Goal: Transaction & Acquisition: Book appointment/travel/reservation

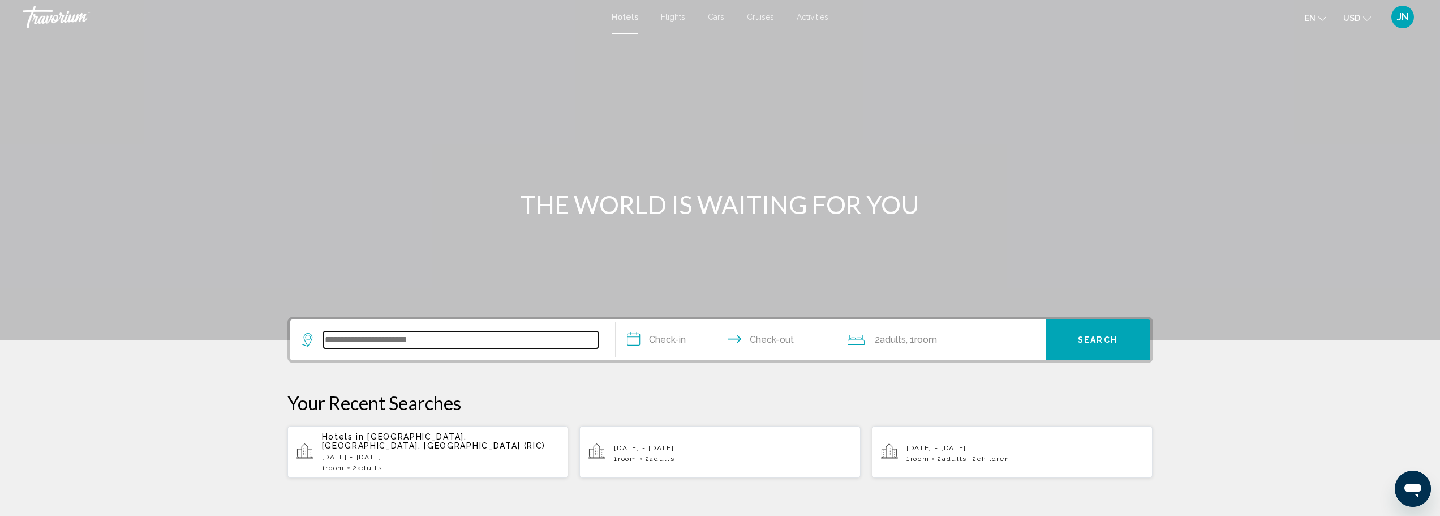
click at [508, 341] on input "Search widget" at bounding box center [461, 339] width 274 height 17
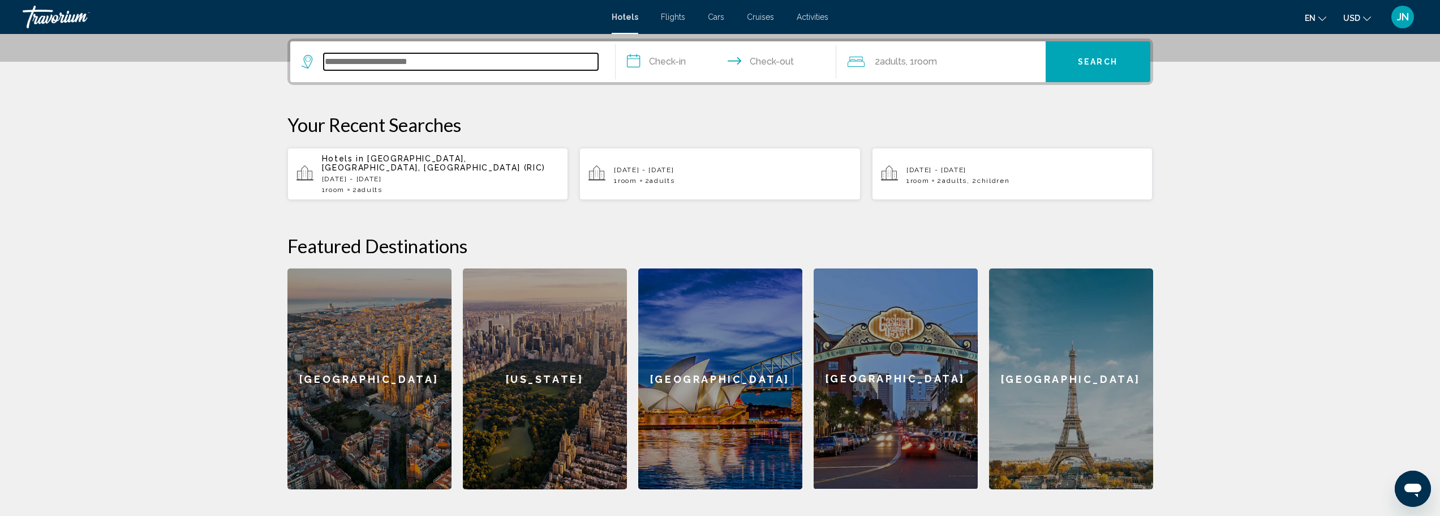
scroll to position [280, 0]
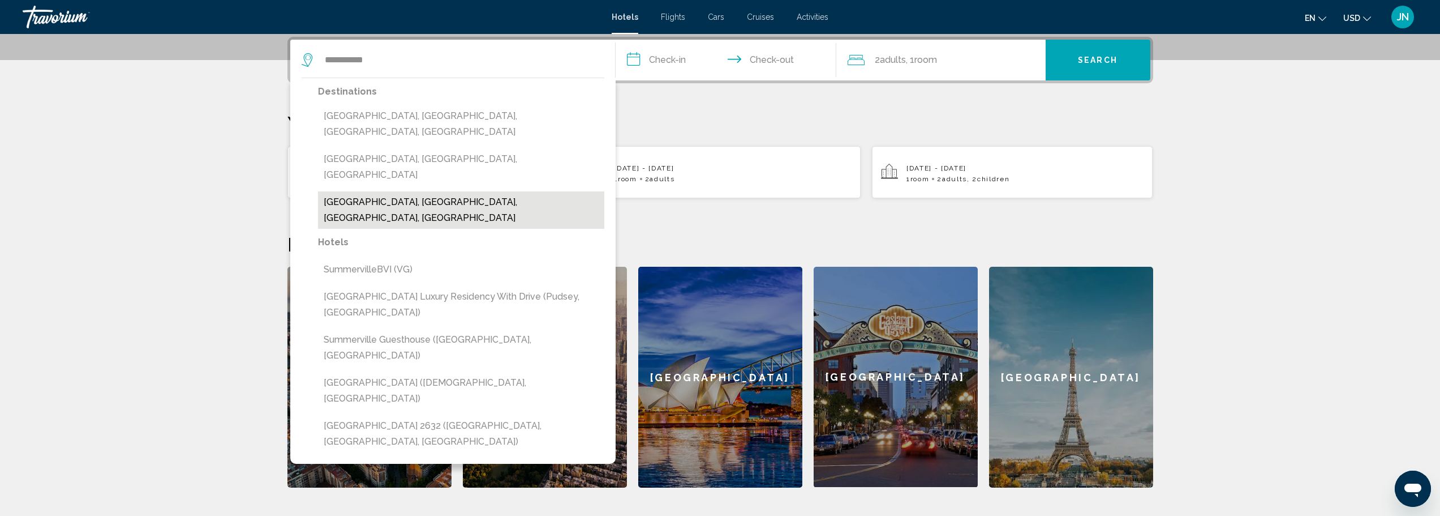
click at [443, 191] on button "[GEOGRAPHIC_DATA], [GEOGRAPHIC_DATA], [GEOGRAPHIC_DATA], [GEOGRAPHIC_DATA]" at bounding box center [461, 209] width 286 height 37
type input "**********"
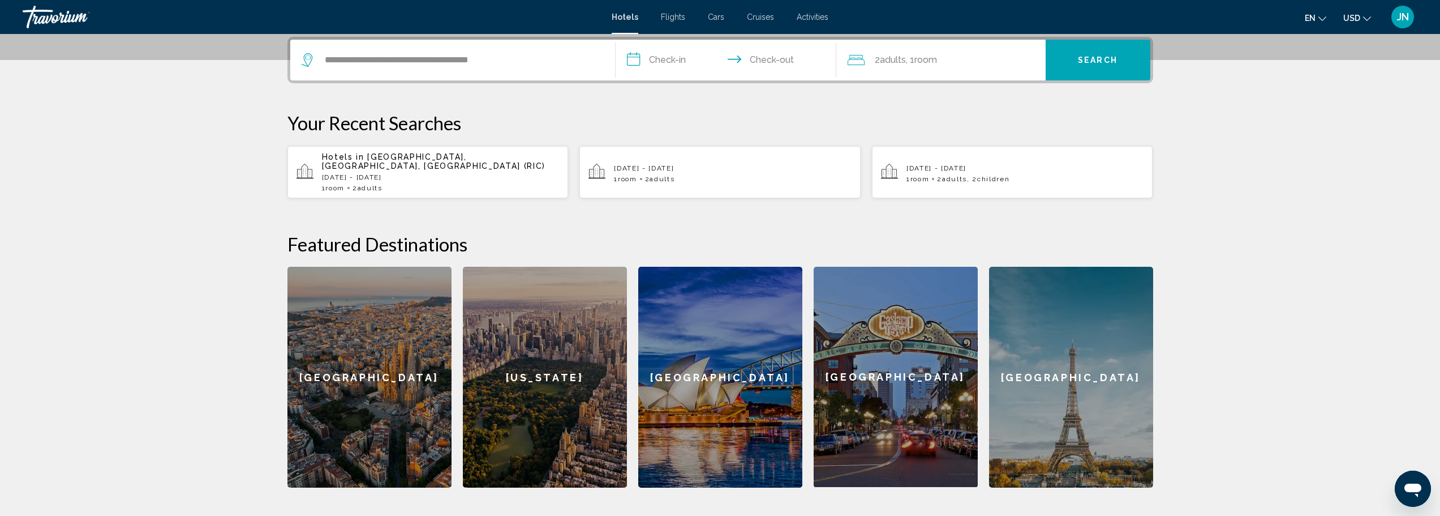
click at [646, 63] on input "**********" at bounding box center [728, 62] width 225 height 44
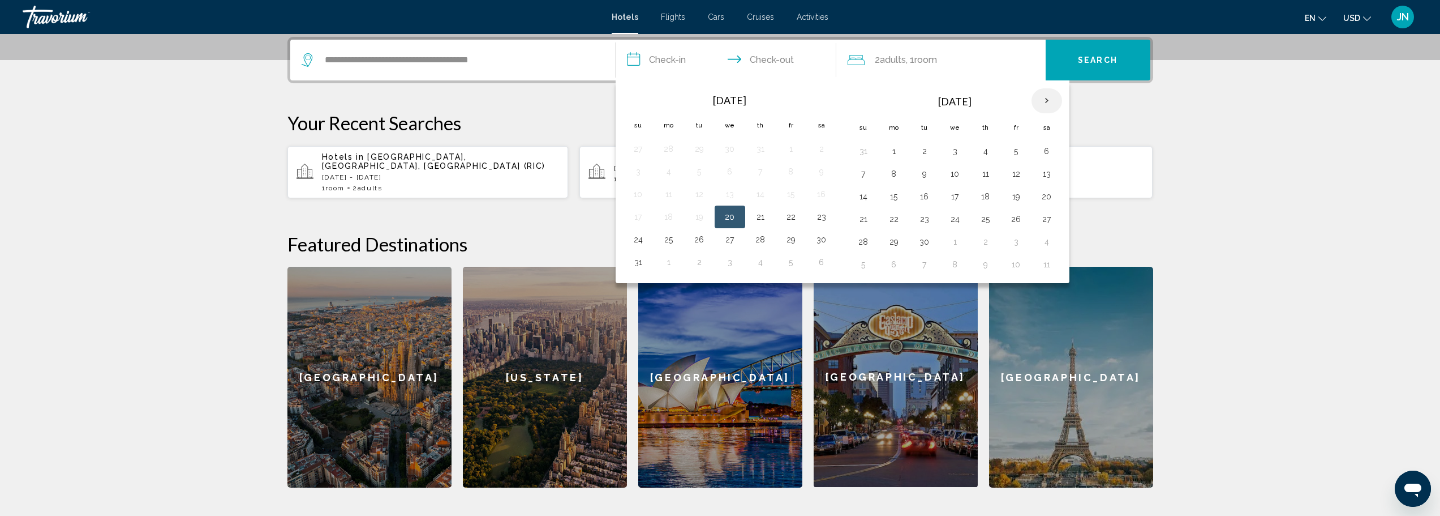
click at [1049, 101] on th "Next month" at bounding box center [1047, 100] width 31 height 25
click at [1014, 177] on button "7" at bounding box center [1016, 174] width 18 height 16
click at [863, 198] on button "9" at bounding box center [863, 196] width 18 height 16
type input "**********"
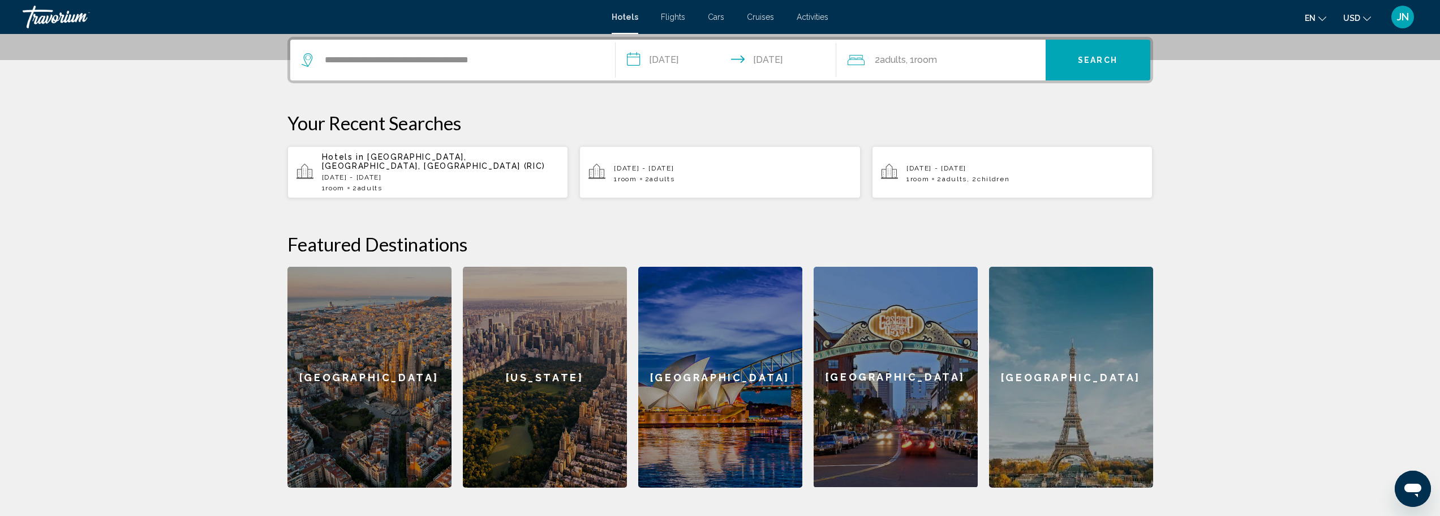
click at [1092, 58] on span "Search" at bounding box center [1098, 60] width 40 height 9
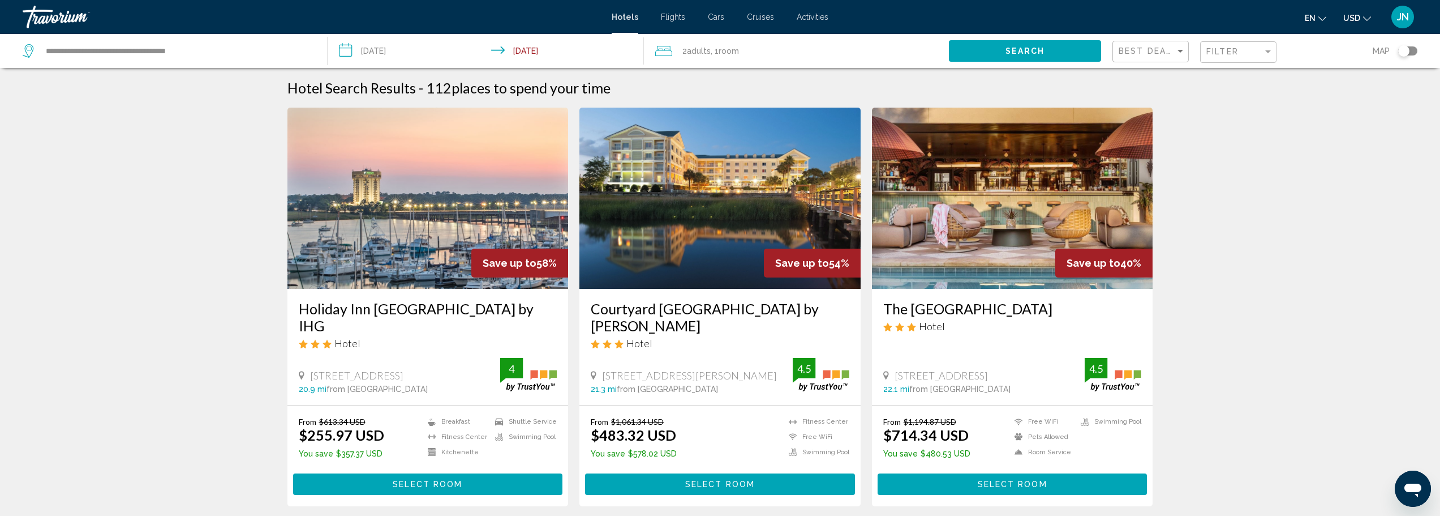
click at [1412, 52] on div "Toggle map" at bounding box center [1407, 50] width 19 height 9
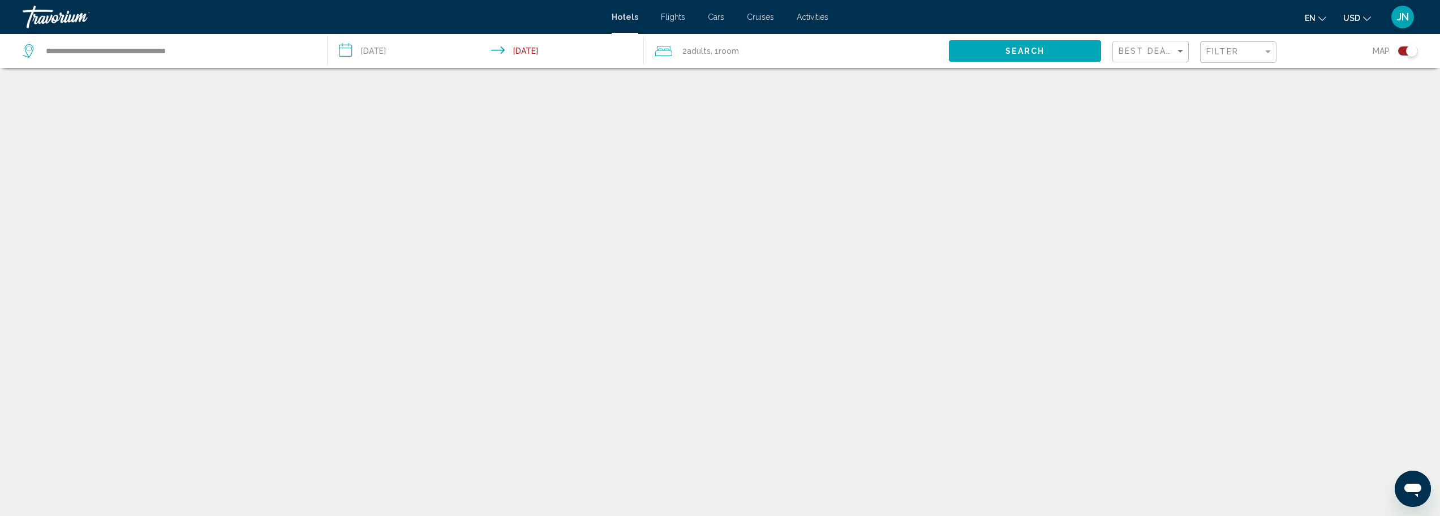
scroll to position [68, 0]
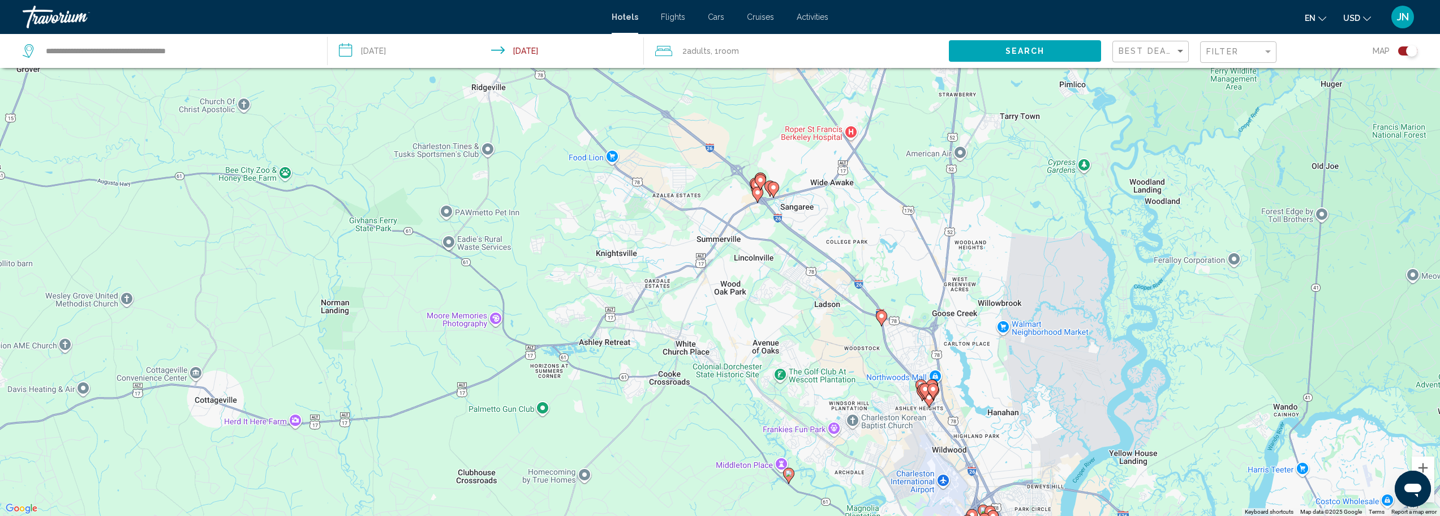
drag, startPoint x: 736, startPoint y: 226, endPoint x: 753, endPoint y: 329, distance: 104.9
click at [754, 329] on div "To activate drag with keyboard, press Alt + Enter. Once in keyboard drag state,…" at bounding box center [720, 258] width 1440 height 516
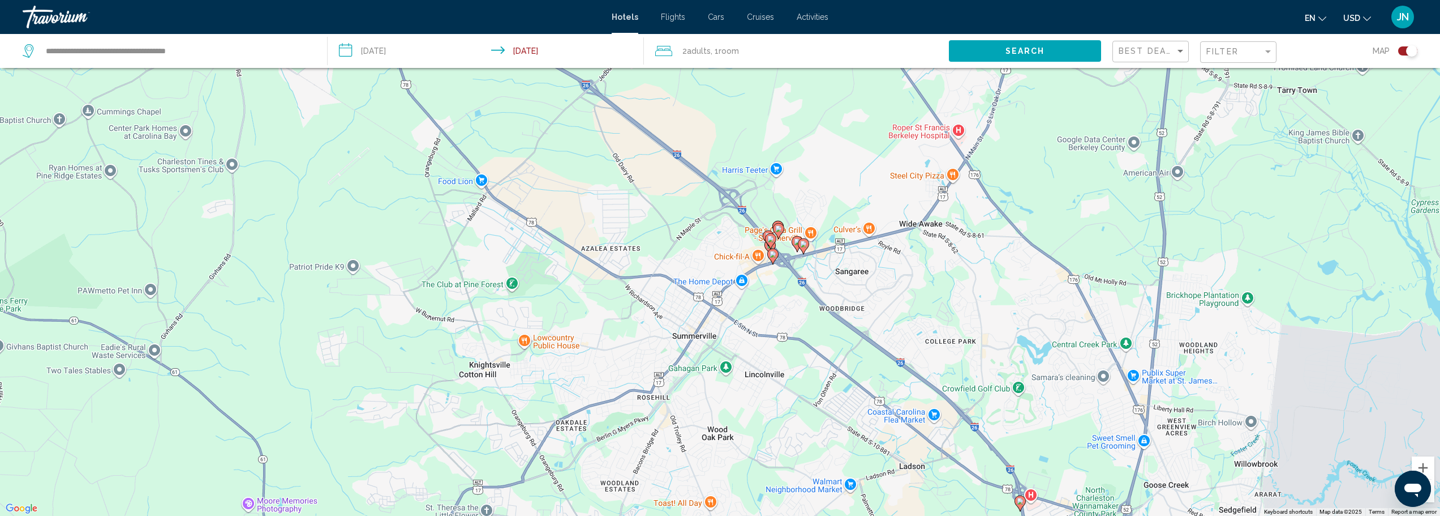
drag, startPoint x: 728, startPoint y: 231, endPoint x: 709, endPoint y: 377, distance: 147.2
click at [710, 377] on div "To activate drag with keyboard, press Alt + Enter. Once in keyboard drag state,…" at bounding box center [720, 258] width 1440 height 516
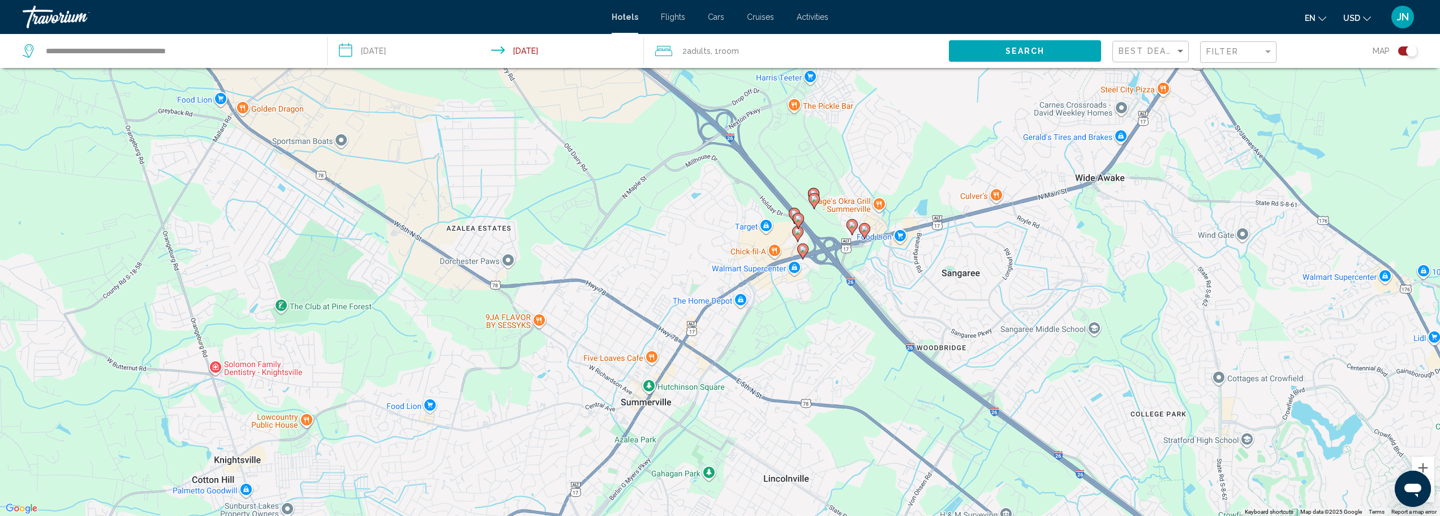
drag, startPoint x: 749, startPoint y: 264, endPoint x: 707, endPoint y: 332, distance: 79.6
click at [707, 332] on div "To activate drag with keyboard, press Alt + Enter. Once in keyboard drag state,…" at bounding box center [720, 258] width 1440 height 516
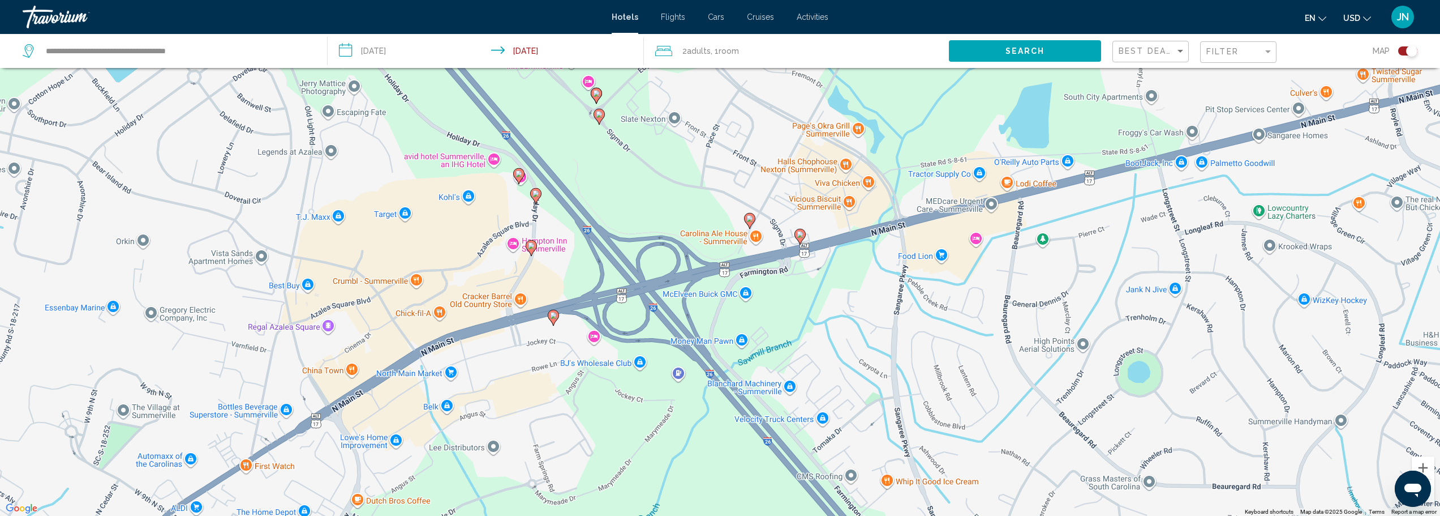
drag, startPoint x: 811, startPoint y: 281, endPoint x: 547, endPoint y: 449, distance: 313.7
click at [546, 456] on div "To activate drag with keyboard, press Alt + Enter. Once in keyboard drag state,…" at bounding box center [720, 258] width 1440 height 516
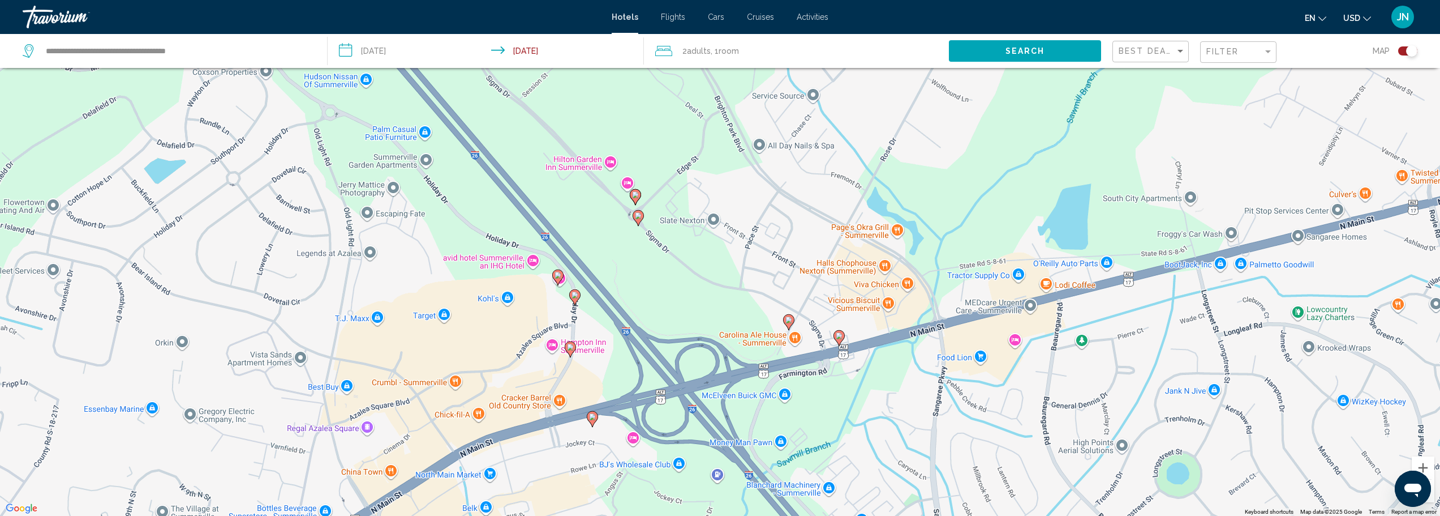
drag, startPoint x: 648, startPoint y: 280, endPoint x: 693, endPoint y: 389, distance: 117.7
click at [693, 389] on div "To activate drag with keyboard, press Alt + Enter. Once in keyboard drag state,…" at bounding box center [720, 258] width 1440 height 516
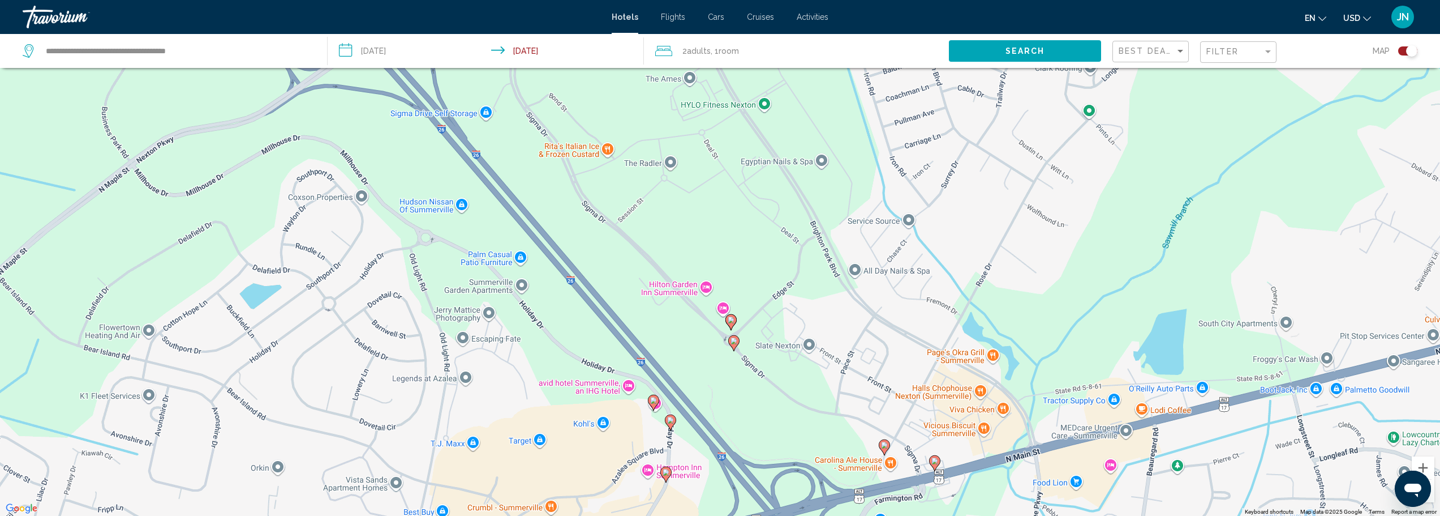
drag, startPoint x: 590, startPoint y: 204, endPoint x: 689, endPoint y: 337, distance: 165.5
click at [689, 337] on div "To activate drag with keyboard, press Alt + Enter. Once in keyboard drag state,…" at bounding box center [720, 258] width 1440 height 516
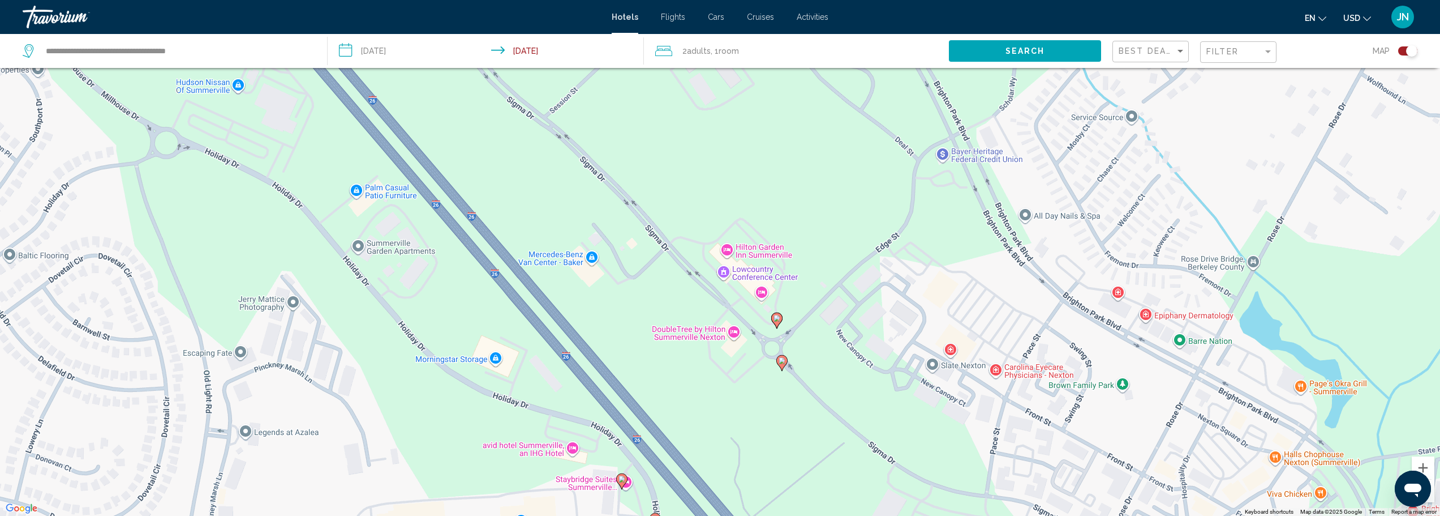
click at [776, 319] on image "Main content" at bounding box center [777, 318] width 7 height 7
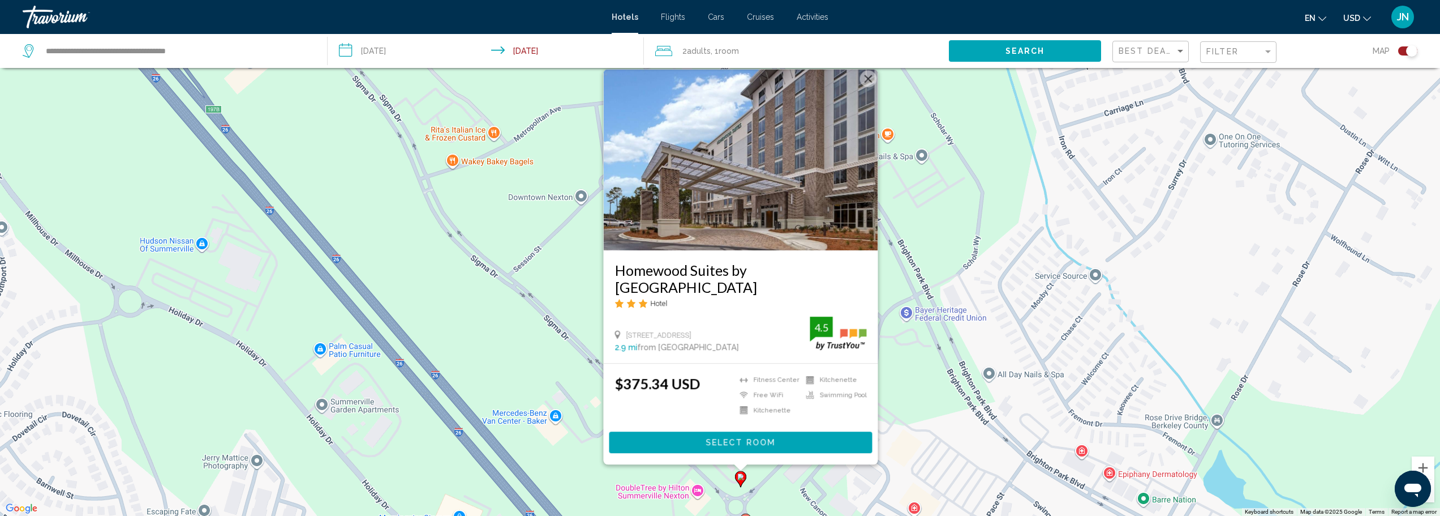
drag, startPoint x: 564, startPoint y: 320, endPoint x: 520, endPoint y: 365, distance: 62.4
click at [520, 365] on div "To activate drag with keyboard, press Alt + Enter. Once in keyboard drag state,…" at bounding box center [720, 258] width 1440 height 516
click at [867, 79] on button "Close" at bounding box center [868, 78] width 17 height 17
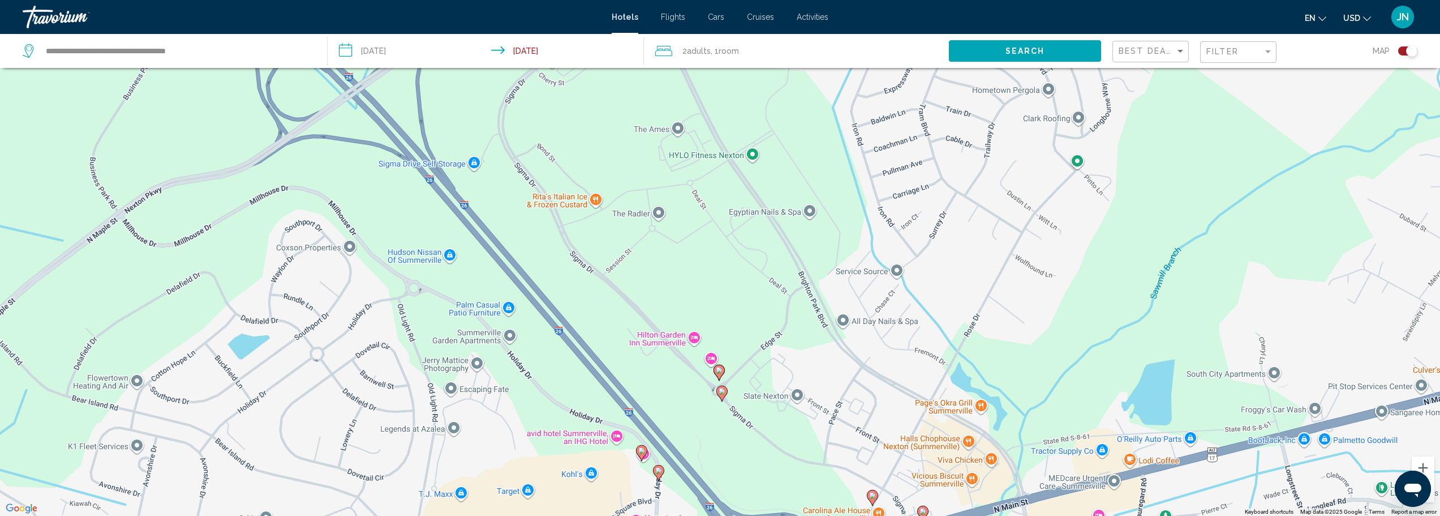
drag, startPoint x: 710, startPoint y: 424, endPoint x: 689, endPoint y: 306, distance: 120.7
click at [689, 306] on div "To activate drag with keyboard, press Alt + Enter. Once in keyboard drag state,…" at bounding box center [720, 258] width 1440 height 516
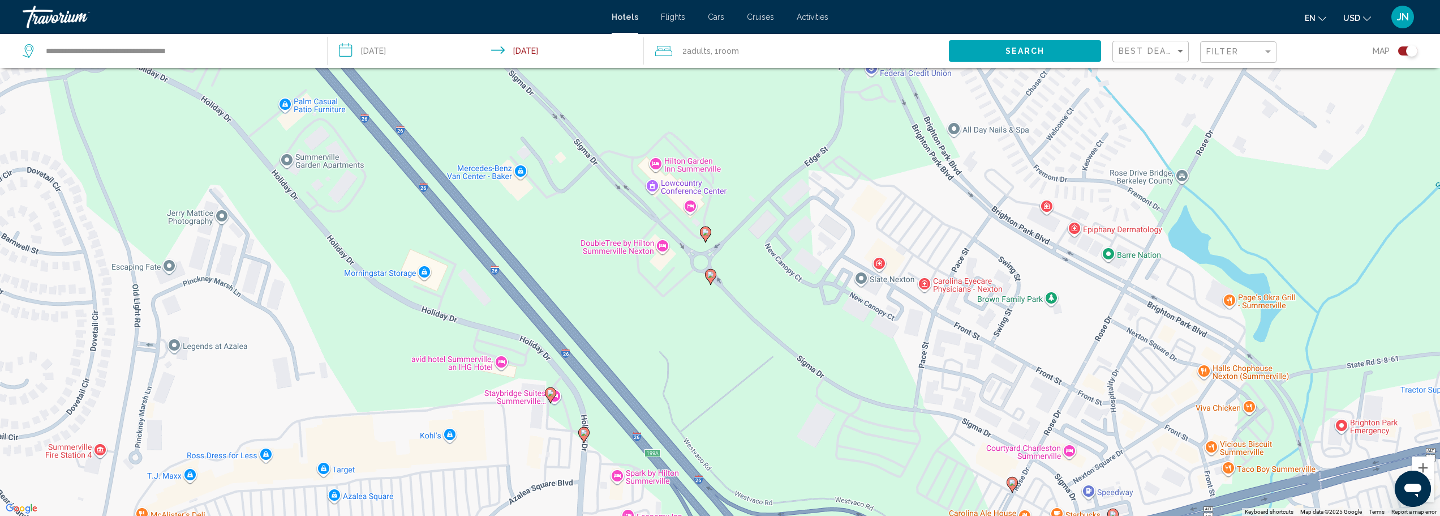
click at [711, 280] on icon "Main content" at bounding box center [710, 276] width 10 height 15
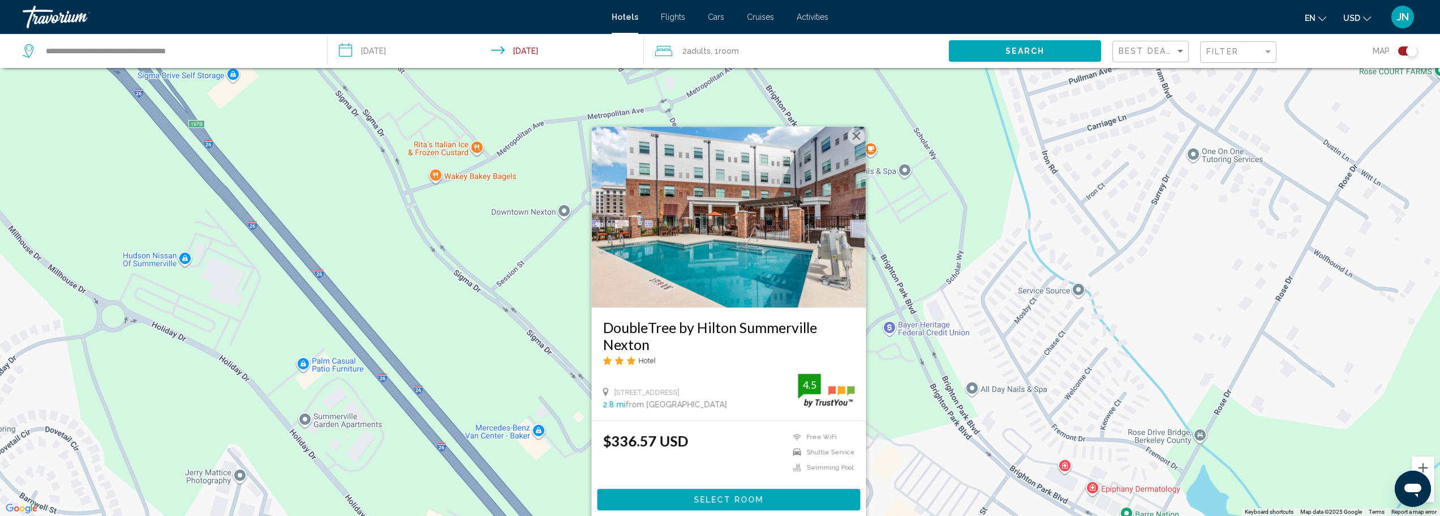
drag, startPoint x: 508, startPoint y: 263, endPoint x: 526, endPoint y: 354, distance: 93.4
click at [526, 354] on div "To activate drag with keyboard, press Alt + Enter. Once in keyboard drag state,…" at bounding box center [720, 258] width 1440 height 516
click at [853, 136] on button "Close" at bounding box center [856, 135] width 17 height 17
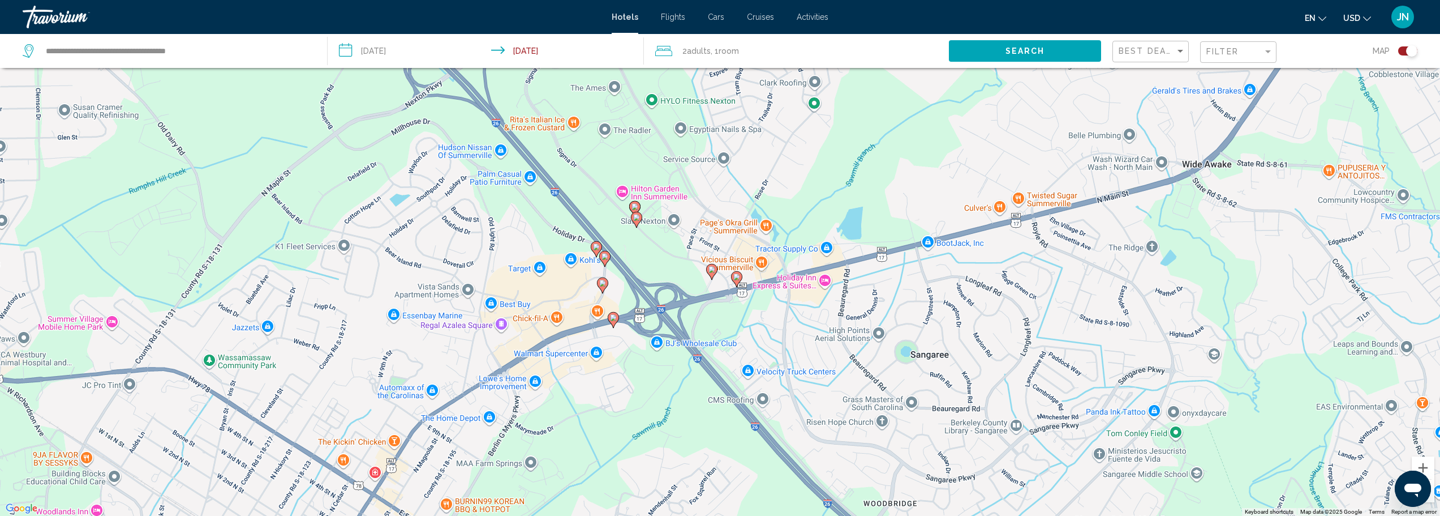
drag, startPoint x: 628, startPoint y: 354, endPoint x: 588, endPoint y: 227, distance: 132.3
click at [588, 227] on div "To activate drag with keyboard, press Alt + Enter. Once in keyboard drag state,…" at bounding box center [720, 258] width 1440 height 516
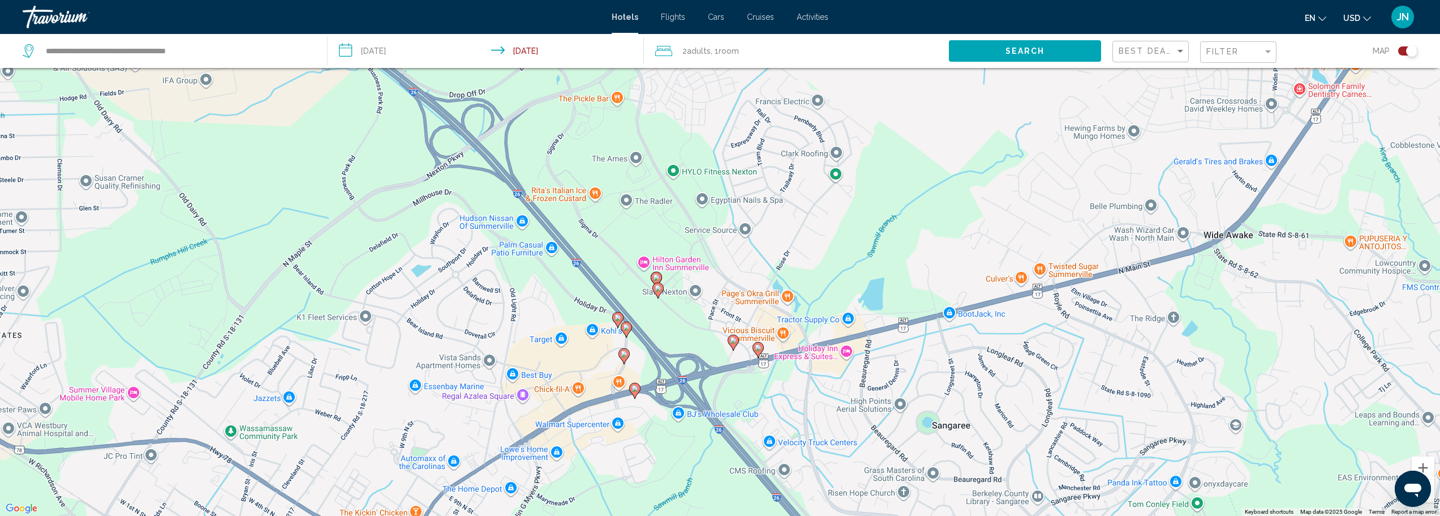
drag, startPoint x: 705, startPoint y: 288, endPoint x: 733, endPoint y: 381, distance: 97.6
click at [733, 381] on div "To activate drag with keyboard, press Alt + Enter. Once in keyboard drag state,…" at bounding box center [720, 258] width 1440 height 516
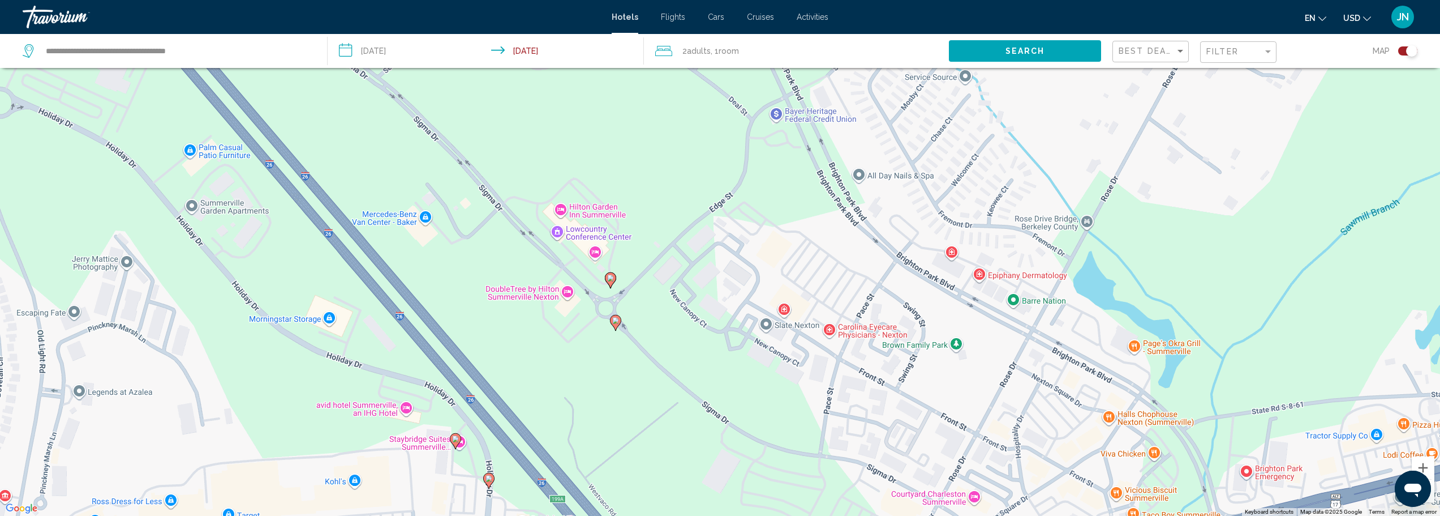
drag, startPoint x: 475, startPoint y: 216, endPoint x: 543, endPoint y: 285, distance: 96.4
click at [536, 288] on div "To activate drag with keyboard, press Alt + Enter. Once in keyboard drag state,…" at bounding box center [720, 258] width 1440 height 516
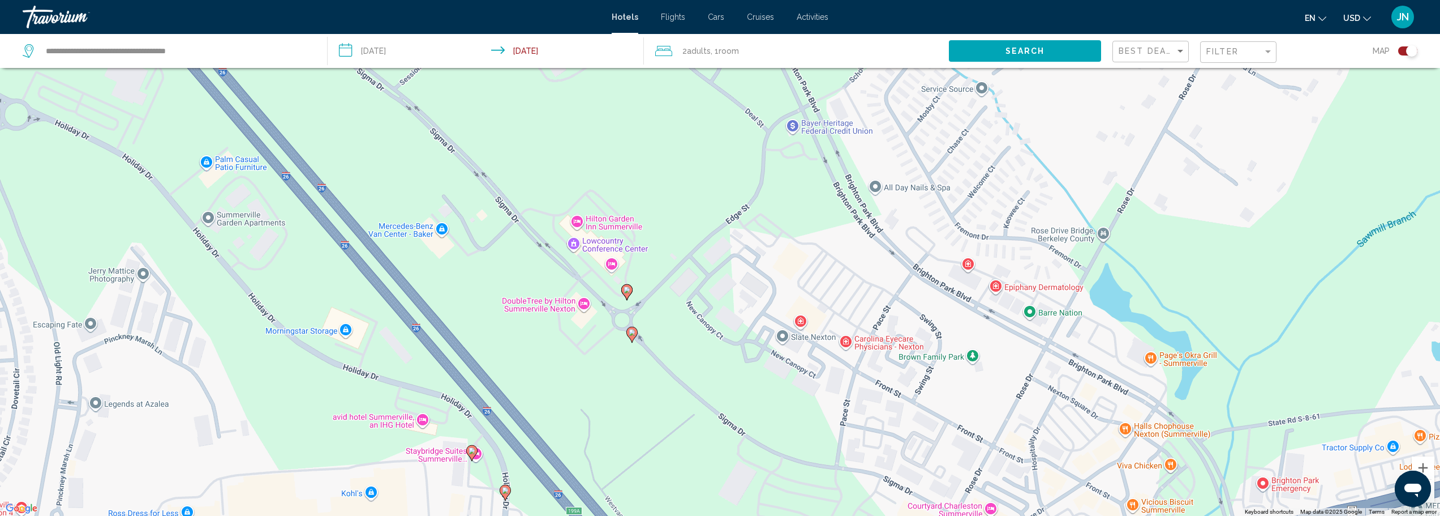
click at [626, 293] on icon "Main content" at bounding box center [626, 291] width 10 height 15
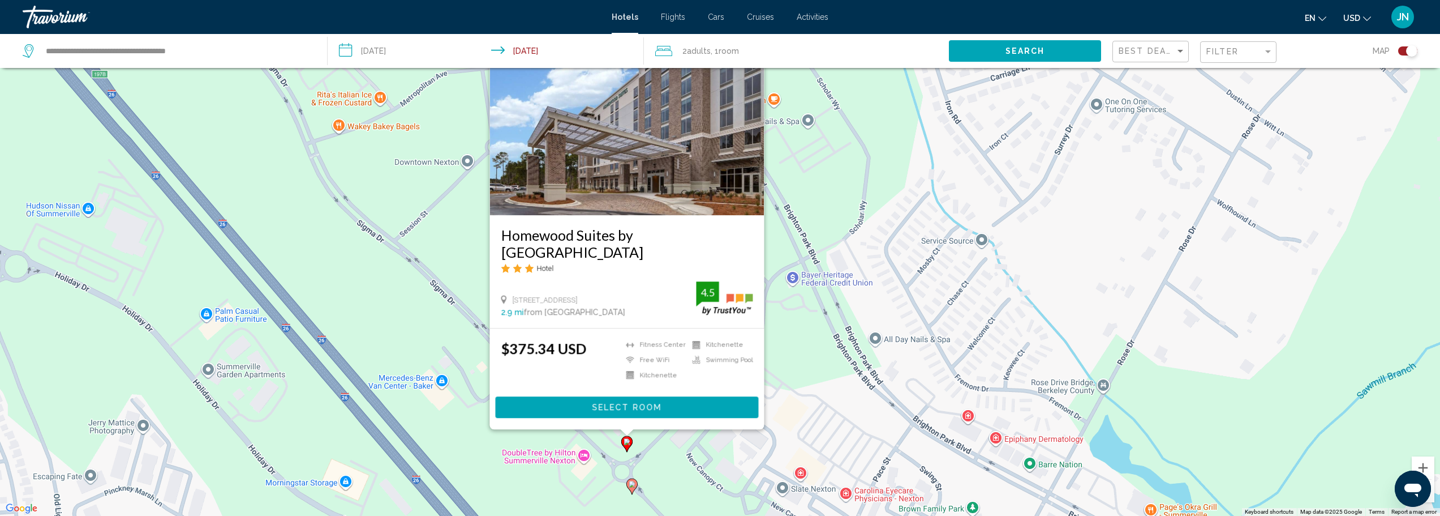
click at [619, 408] on span "Select Room" at bounding box center [627, 407] width 70 height 9
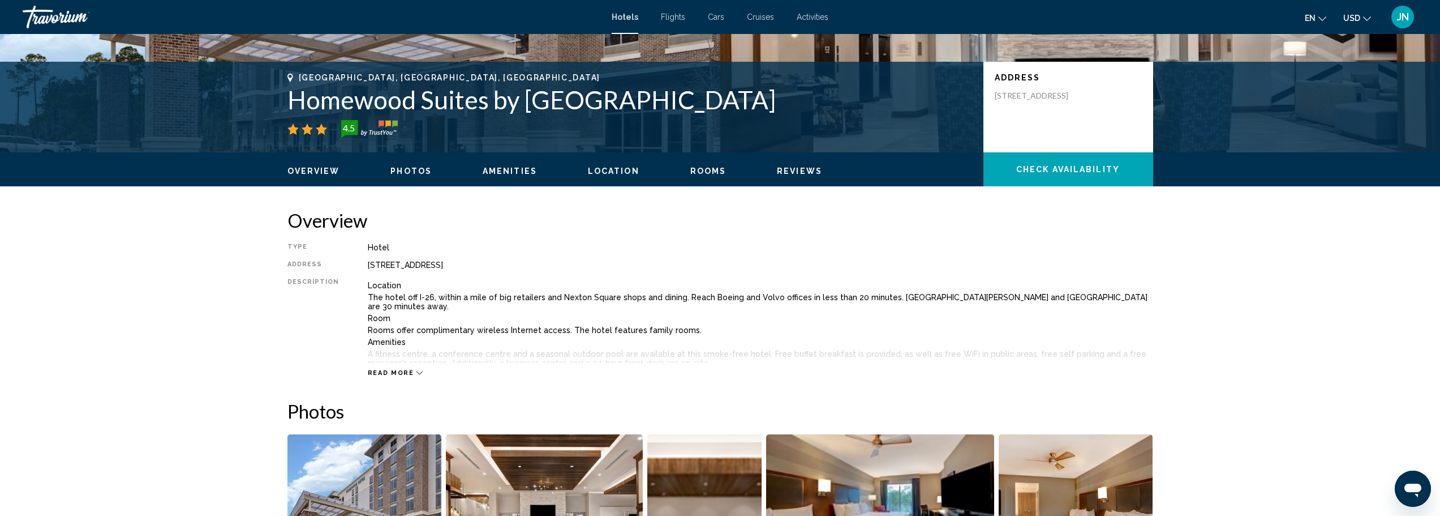
scroll to position [226, 0]
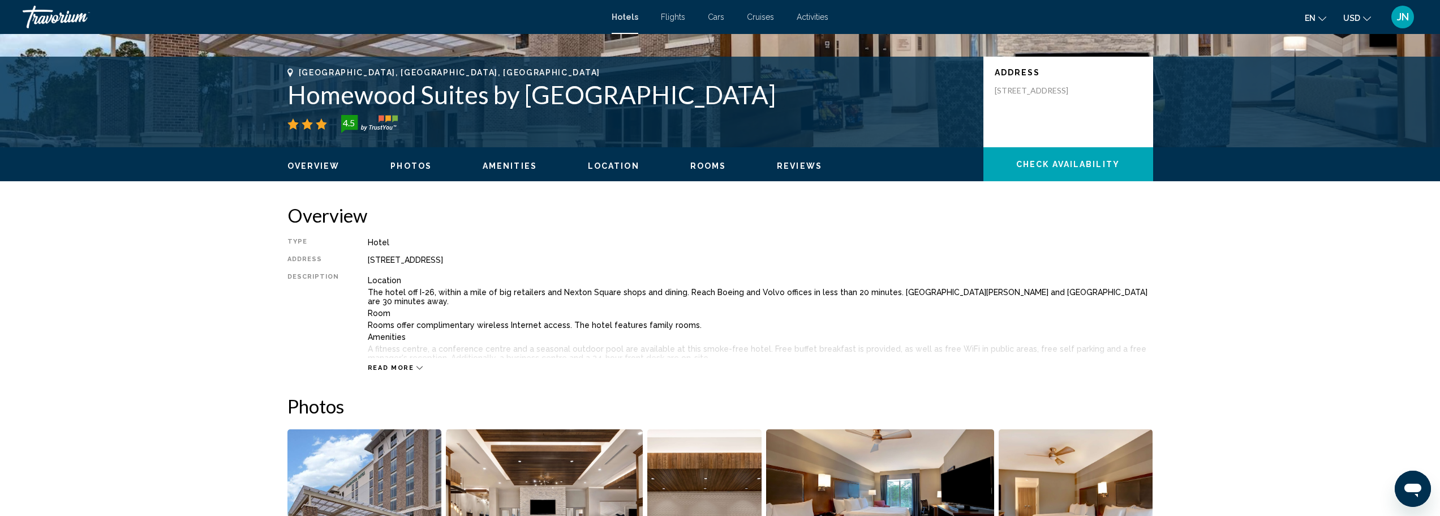
click at [416, 366] on icon "Main content" at bounding box center [419, 367] width 6 height 6
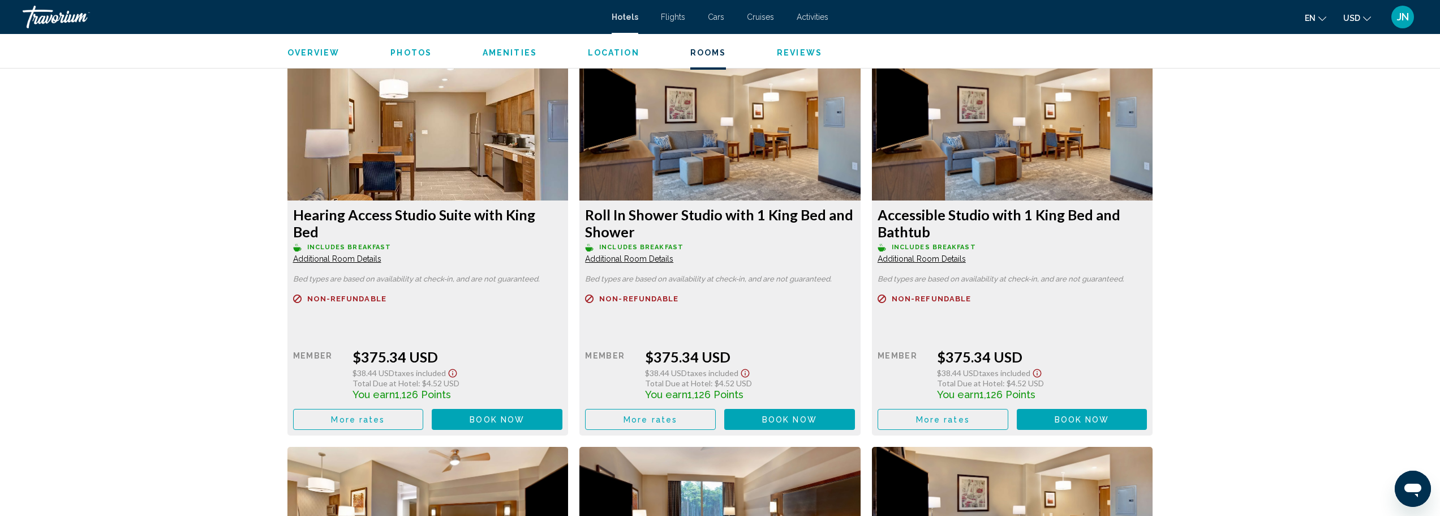
scroll to position [1584, 0]
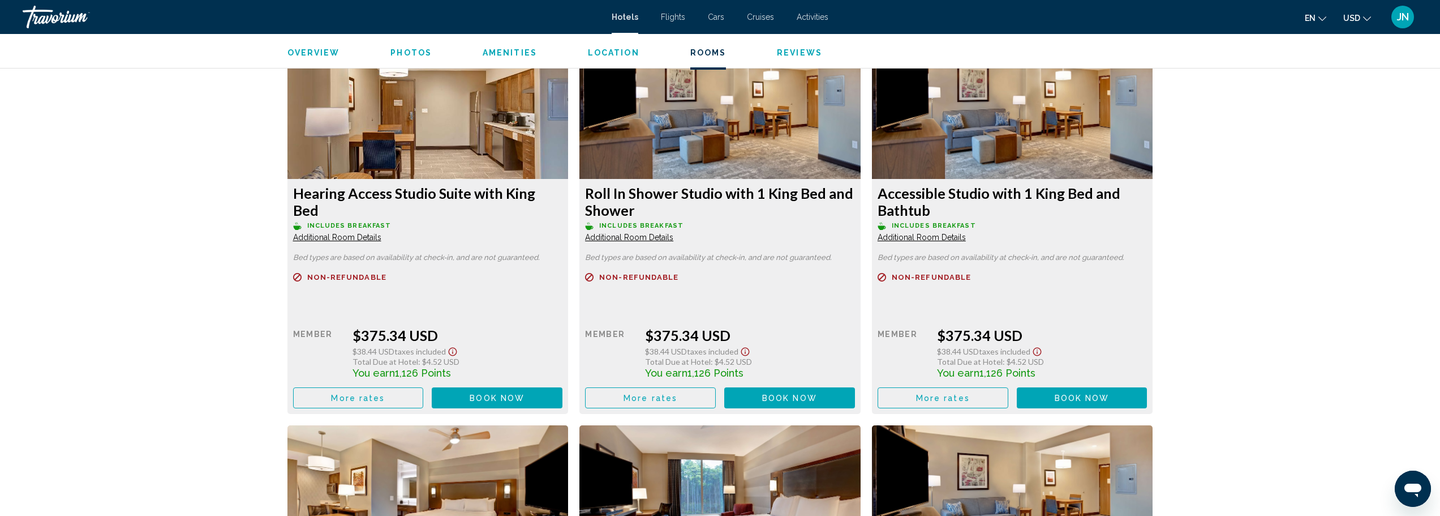
drag, startPoint x: 750, startPoint y: 202, endPoint x: 727, endPoint y: 261, distance: 63.3
click at [569, 261] on div "Roll In Shower Studio with 1 King Bed and Shower Includes Breakfast Additional …" at bounding box center [427, 296] width 281 height 235
click at [563, 287] on div "Main content" at bounding box center [428, 290] width 270 height 7
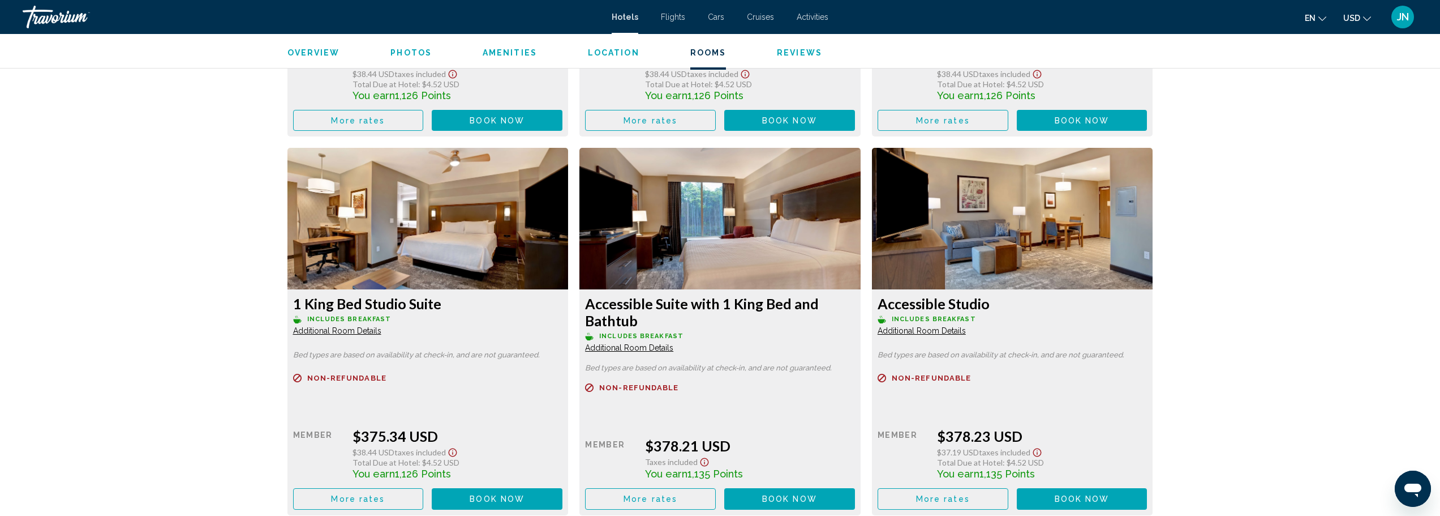
scroll to position [1886, 0]
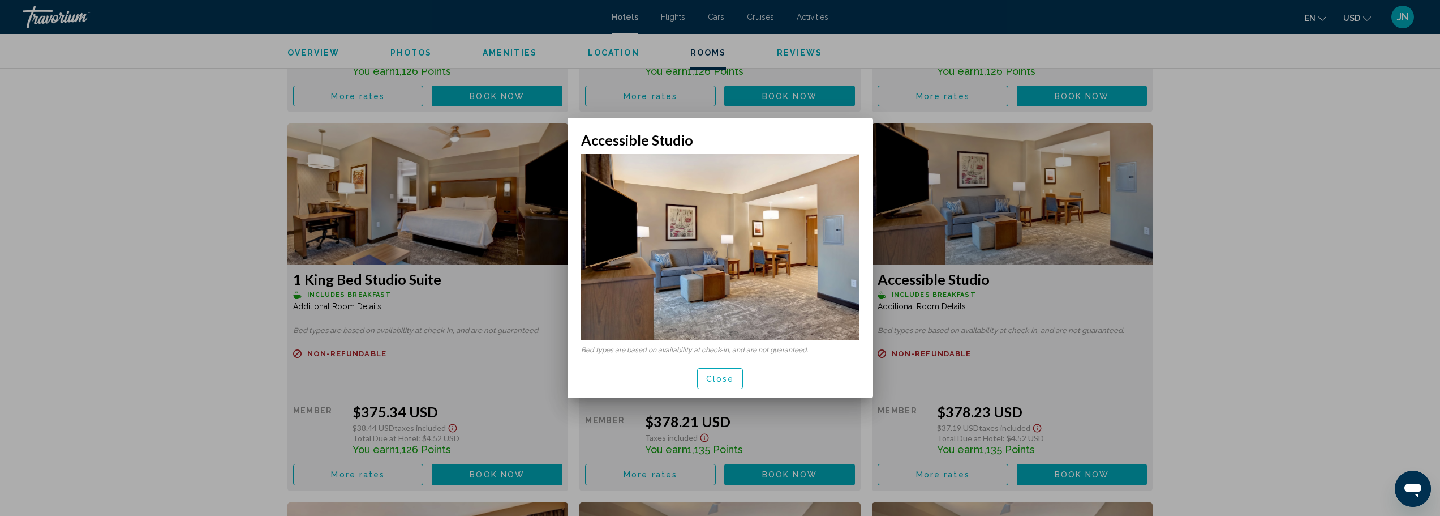
scroll to position [0, 0]
click at [1077, 312] on div at bounding box center [720, 258] width 1440 height 516
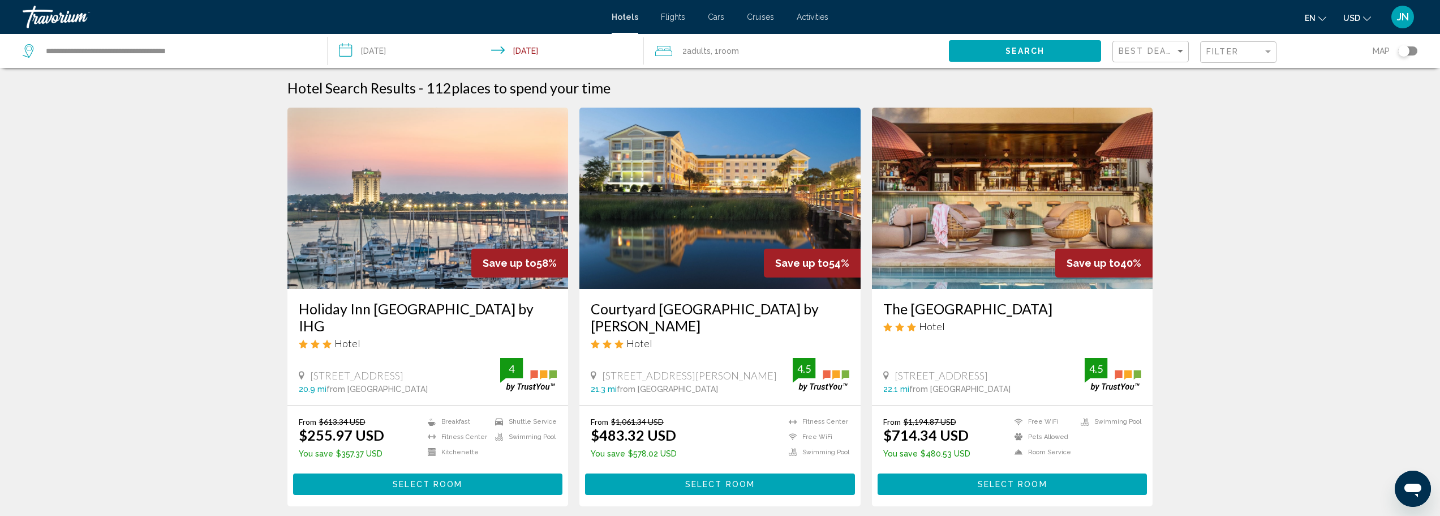
click at [1410, 53] on div "Toggle map" at bounding box center [1407, 50] width 19 height 9
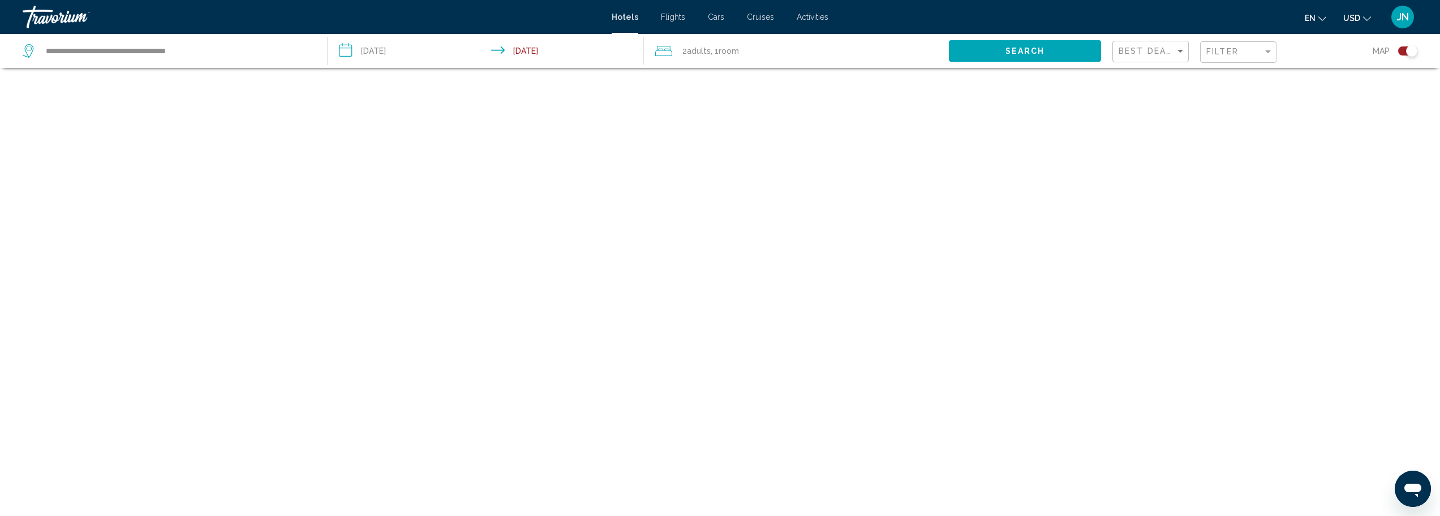
scroll to position [68, 0]
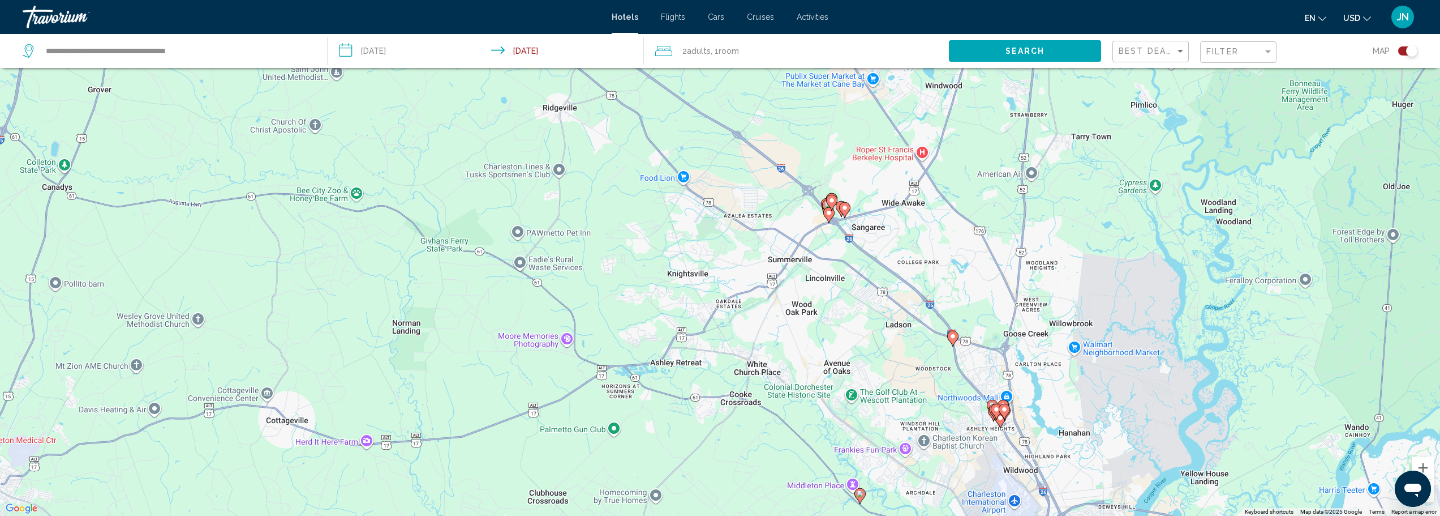
drag, startPoint x: 783, startPoint y: 260, endPoint x: 771, endPoint y: 425, distance: 165.6
click at [758, 463] on div "To activate drag with keyboard, press Alt + Enter. Once in keyboard drag state,…" at bounding box center [720, 258] width 1440 height 516
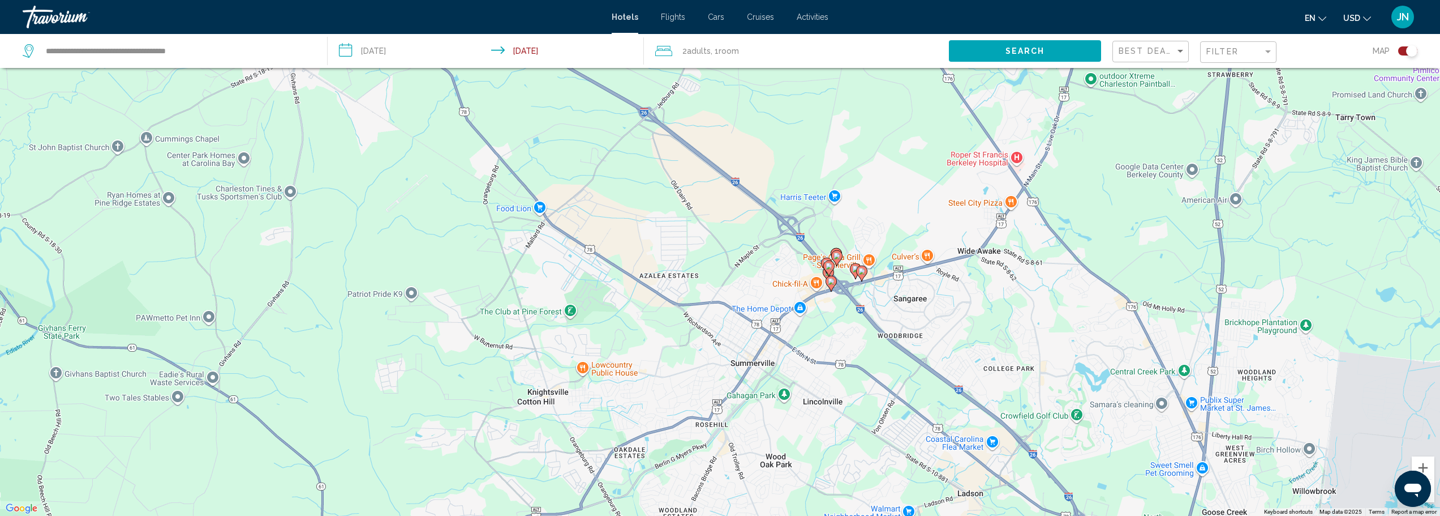
drag, startPoint x: 814, startPoint y: 244, endPoint x: 803, endPoint y: 420, distance: 176.9
click at [803, 420] on div "To activate drag with keyboard, press Alt + Enter. Once in keyboard drag state,…" at bounding box center [720, 258] width 1440 height 516
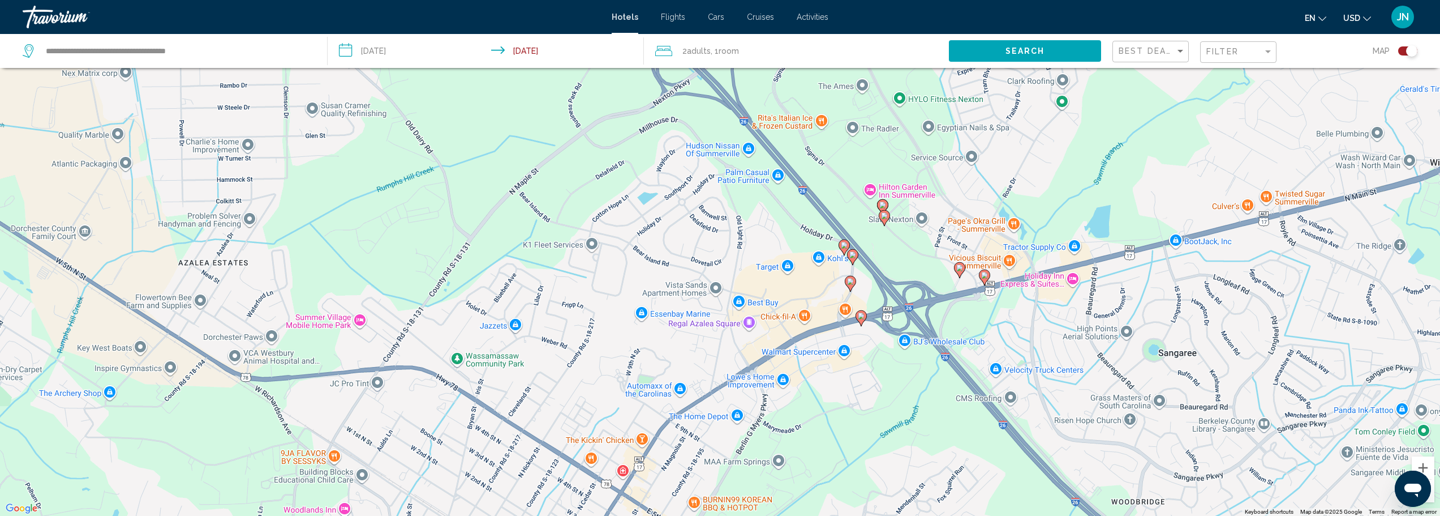
drag, startPoint x: 851, startPoint y: 250, endPoint x: 829, endPoint y: 432, distance: 183.5
click at [829, 432] on div "To activate drag with keyboard, press Alt + Enter. Once in keyboard drag state,…" at bounding box center [720, 258] width 1440 height 516
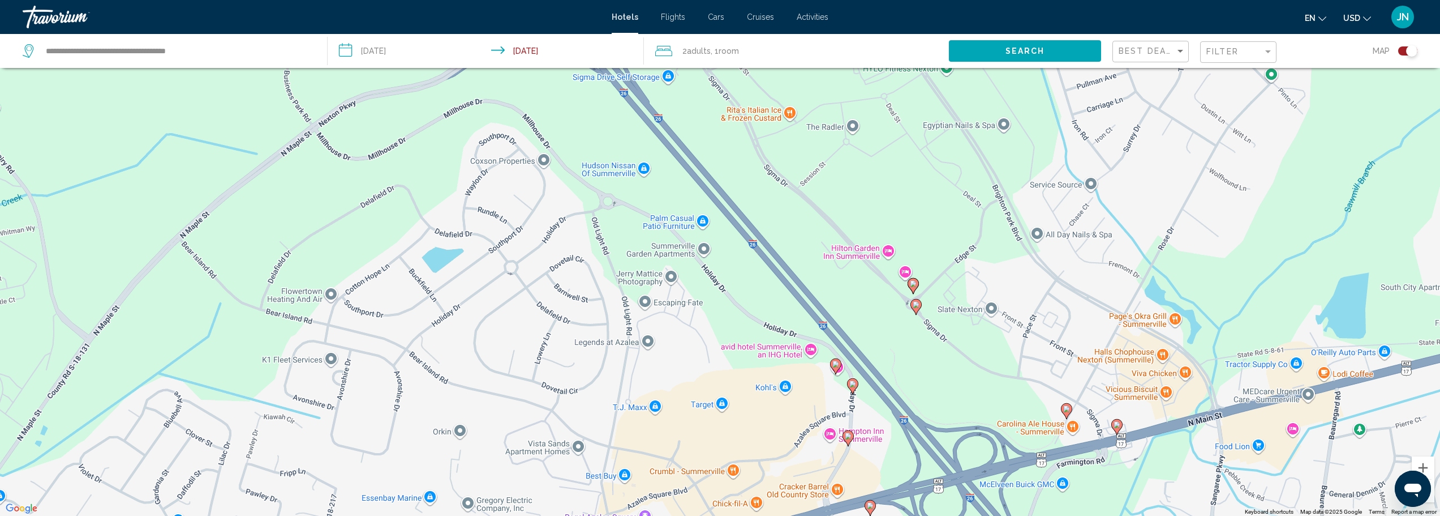
drag, startPoint x: 870, startPoint y: 171, endPoint x: 904, endPoint y: 329, distance: 161.1
click at [905, 330] on div "To activate drag with keyboard, press Alt + Enter. Once in keyboard drag state,…" at bounding box center [720, 258] width 1440 height 516
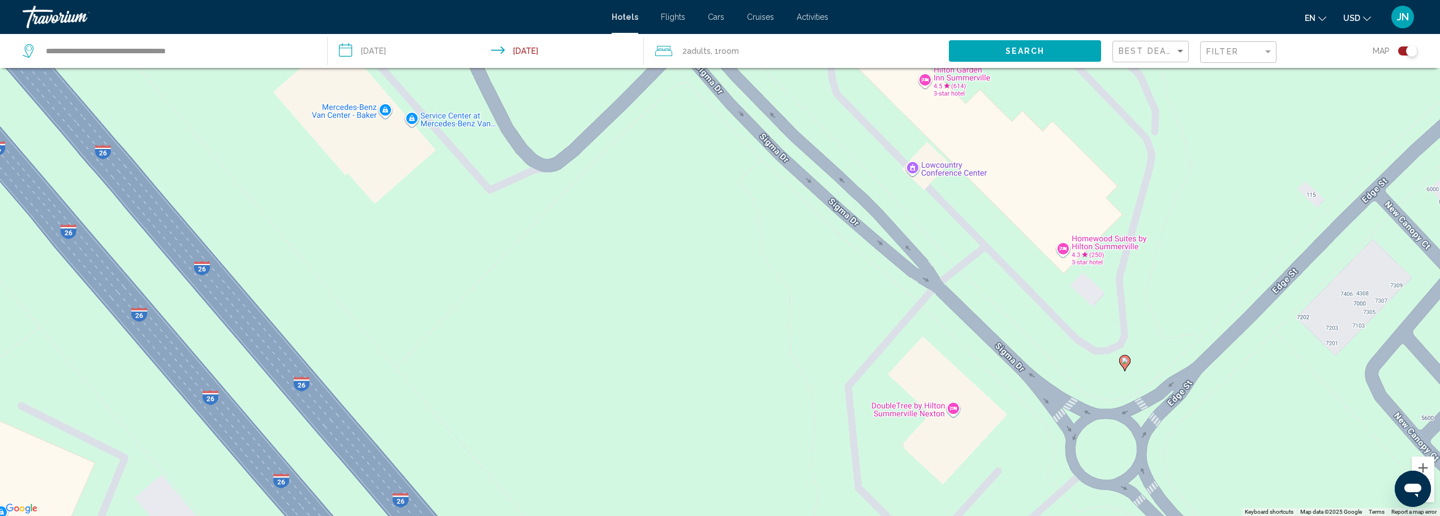
drag, startPoint x: 963, startPoint y: 176, endPoint x: 947, endPoint y: 432, distance: 256.9
click at [947, 432] on div "To activate drag with keyboard, press Alt + Enter. Once in keyboard drag state,…" at bounding box center [720, 258] width 1440 height 516
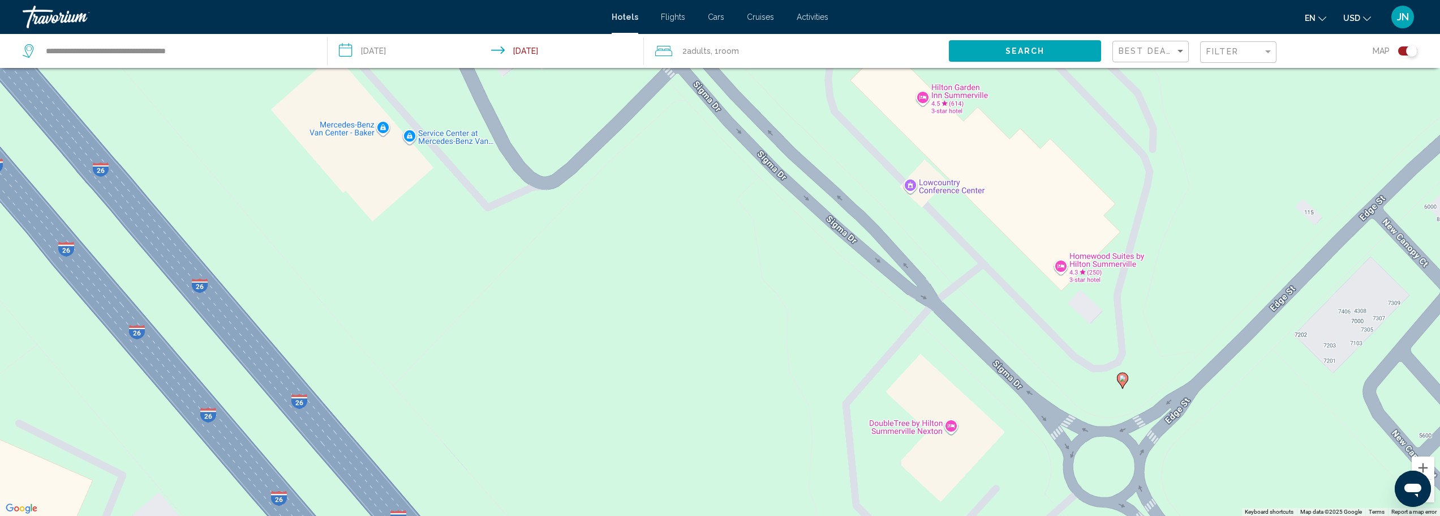
click at [948, 90] on div "To activate drag with keyboard, press Alt + Enter. Once in keyboard drag state,…" at bounding box center [720, 258] width 1440 height 516
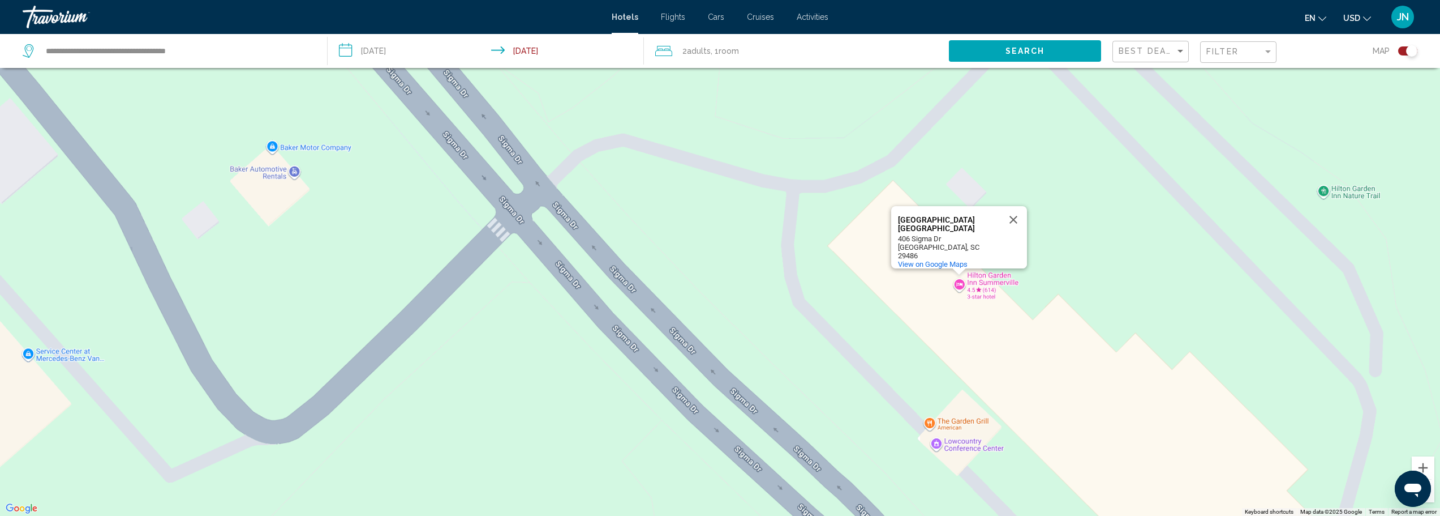
drag, startPoint x: 892, startPoint y: 217, endPoint x: 880, endPoint y: 422, distance: 205.8
click at [880, 422] on div "To activate drag with keyboard, press Alt + Enter. Once in keyboard drag state,…" at bounding box center [720, 258] width 1440 height 516
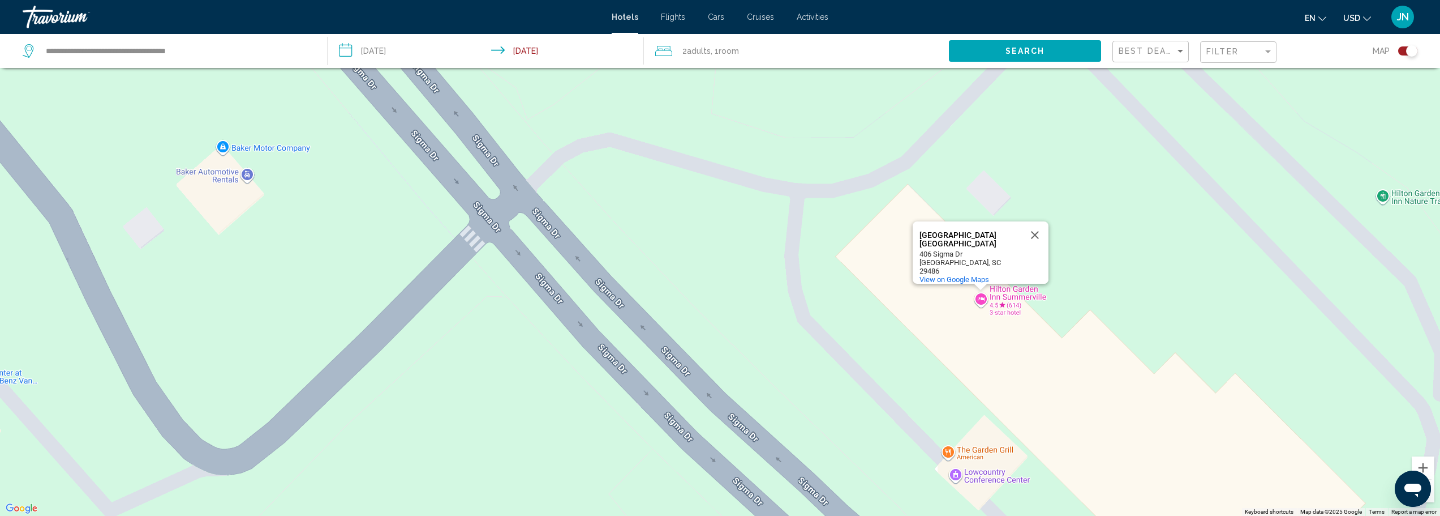
drag, startPoint x: 918, startPoint y: 234, endPoint x: 978, endPoint y: 246, distance: 61.1
click at [978, 246] on div "[GEOGRAPHIC_DATA] [GEOGRAPHIC_DATA] [GEOGRAPHIC_DATA] [STREET_ADDRESS] View on …" at bounding box center [981, 252] width 136 height 62
copy div "[GEOGRAPHIC_DATA] [GEOGRAPHIC_DATA]"
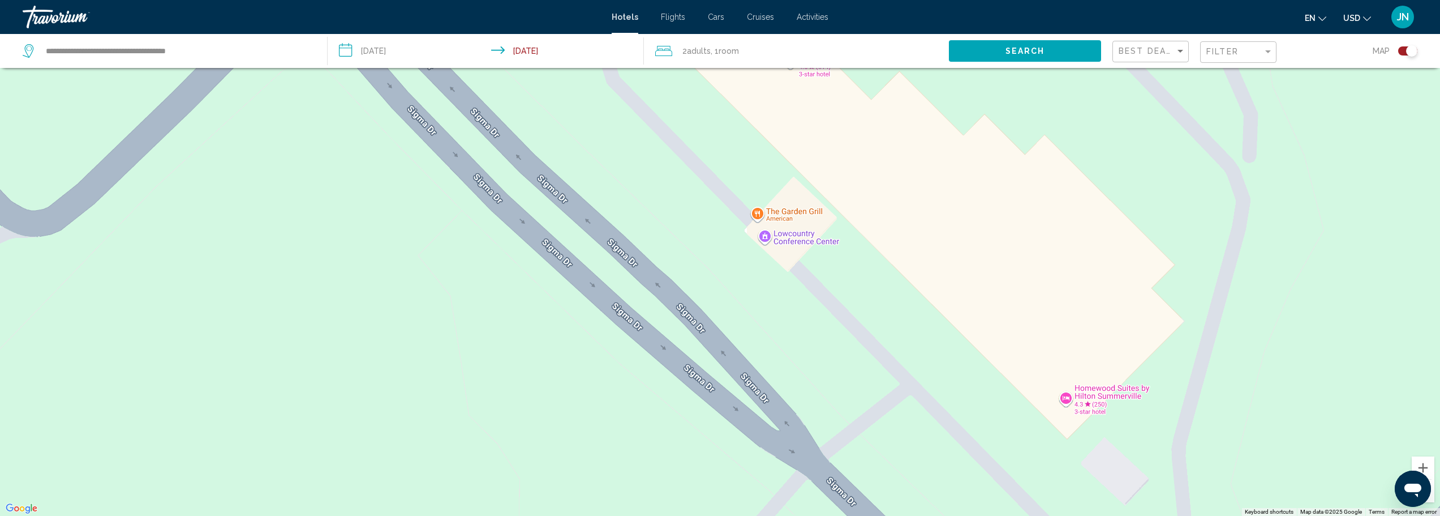
drag, startPoint x: 1019, startPoint y: 364, endPoint x: 895, endPoint y: 330, distance: 129.0
click at [794, 130] on div "[GEOGRAPHIC_DATA] [GEOGRAPHIC_DATA] [GEOGRAPHIC_DATA] [STREET_ADDRESS] View on …" at bounding box center [720, 258] width 1440 height 516
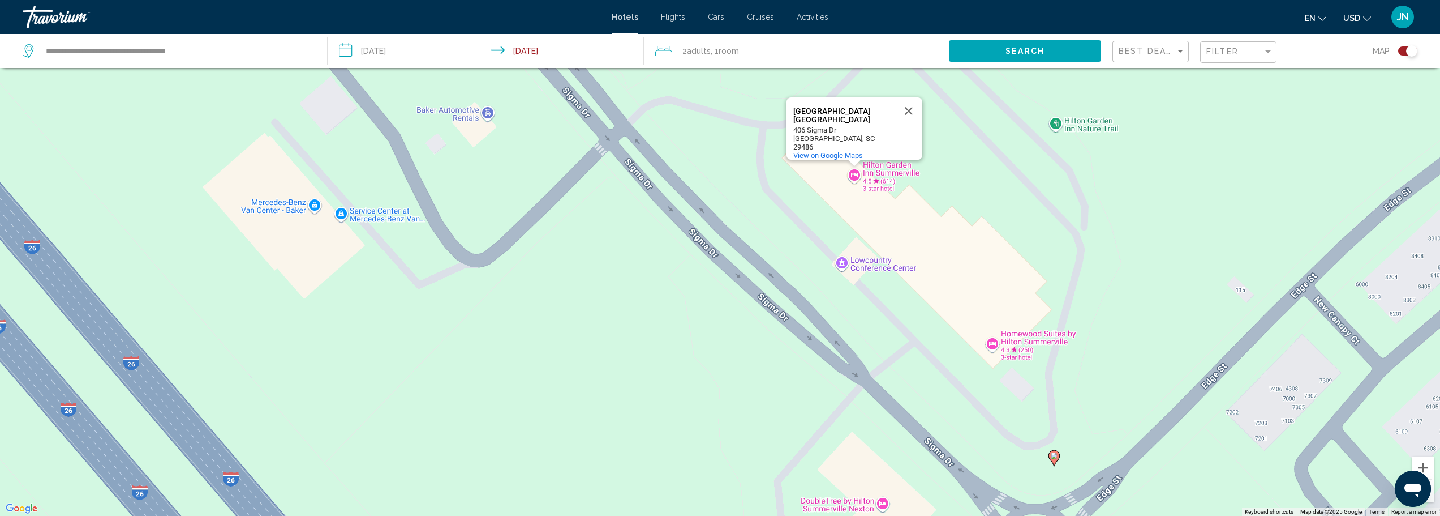
click at [1057, 462] on gmp-advanced-marker "Main content" at bounding box center [1054, 457] width 11 height 17
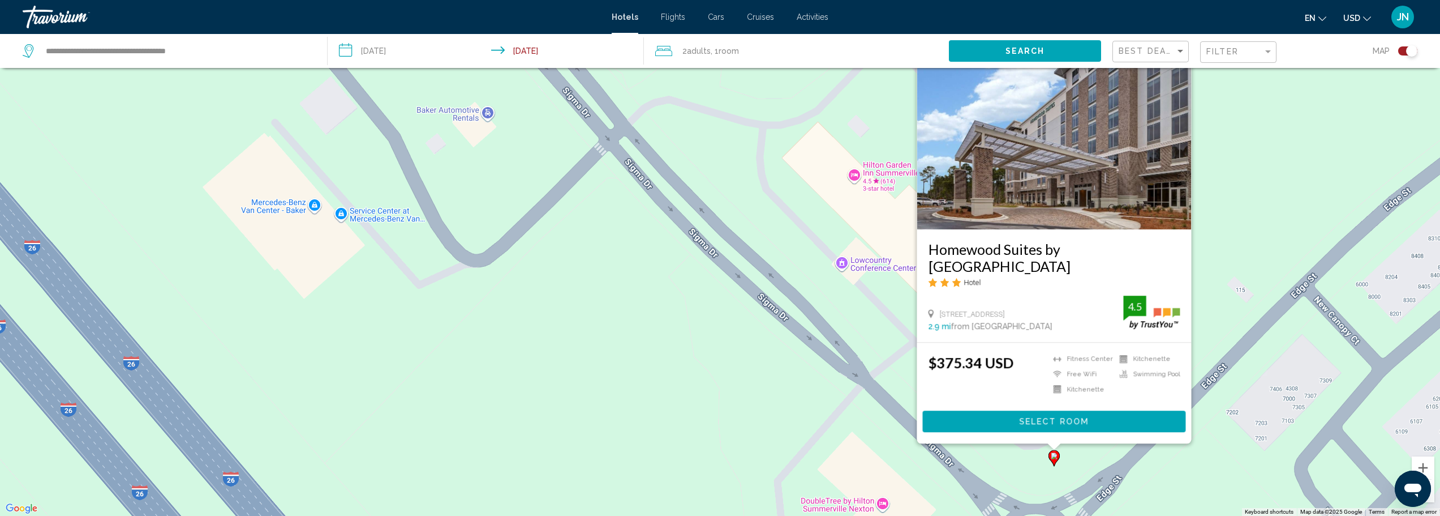
click at [1025, 424] on span "Select Room" at bounding box center [1054, 421] width 70 height 9
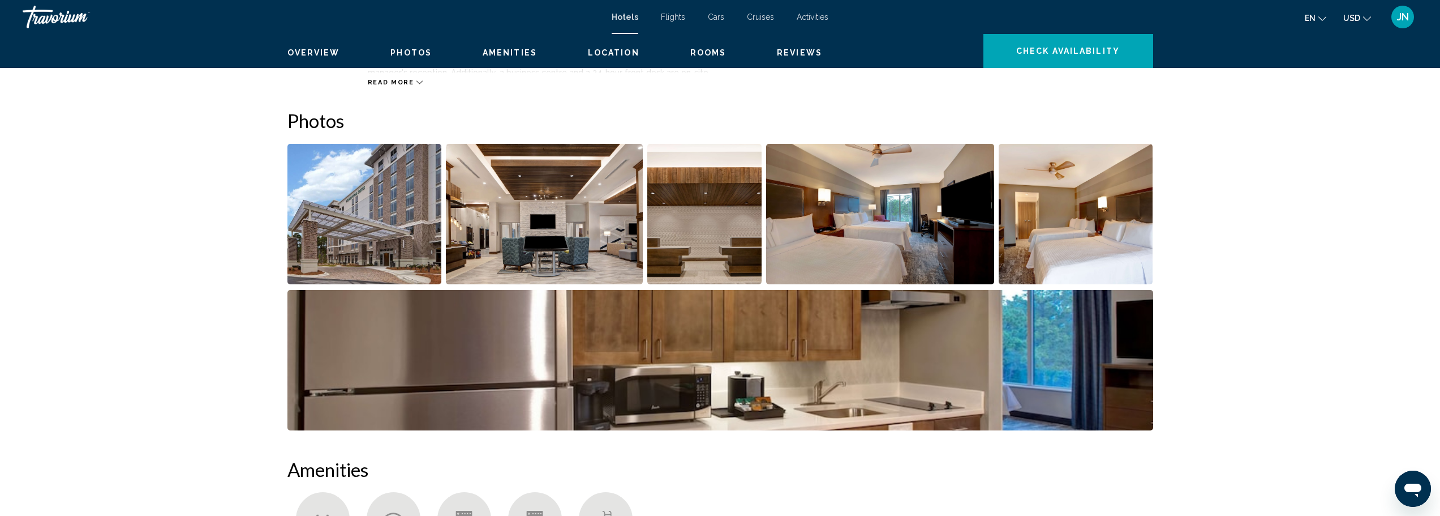
scroll to position [302, 0]
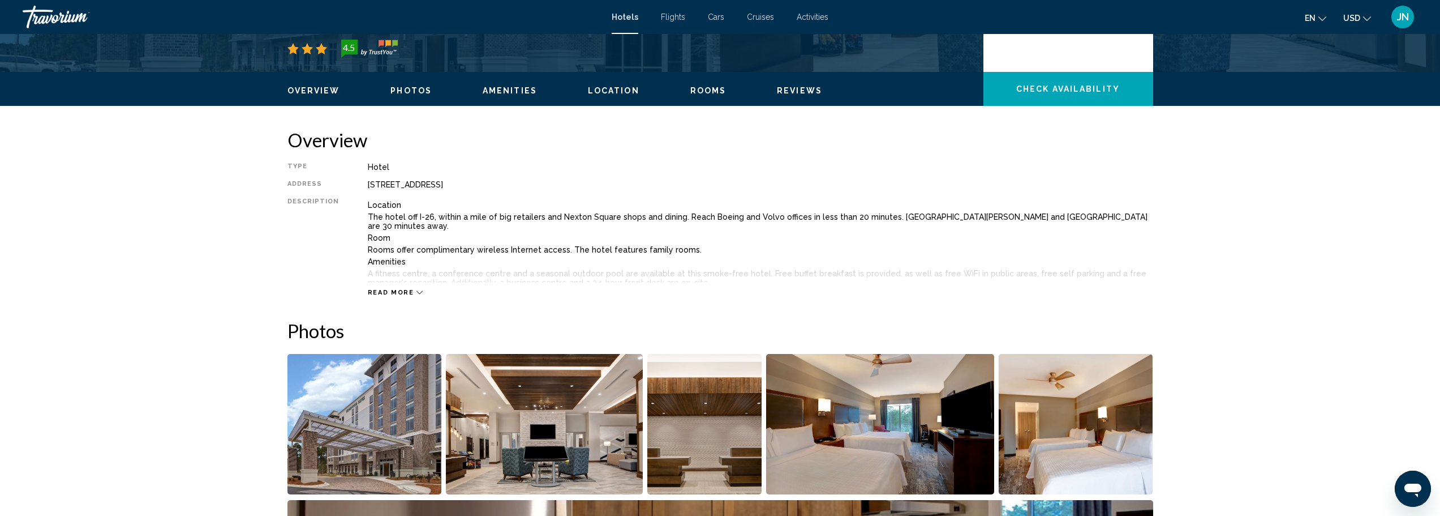
click at [407, 289] on span "Read more" at bounding box center [391, 292] width 46 height 7
